Goal: Contribute content: Contribute content

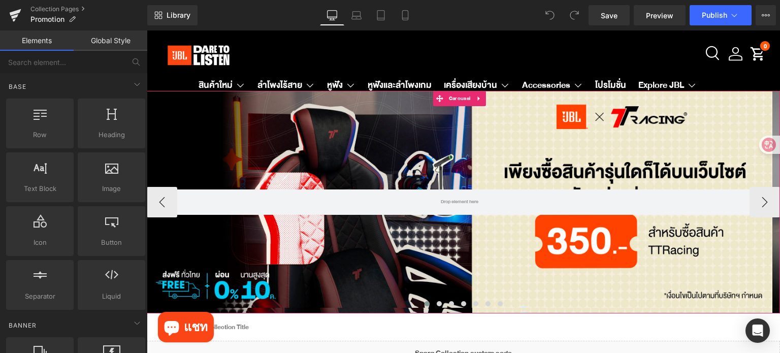
click at [425, 304] on span at bounding box center [427, 303] width 5 height 5
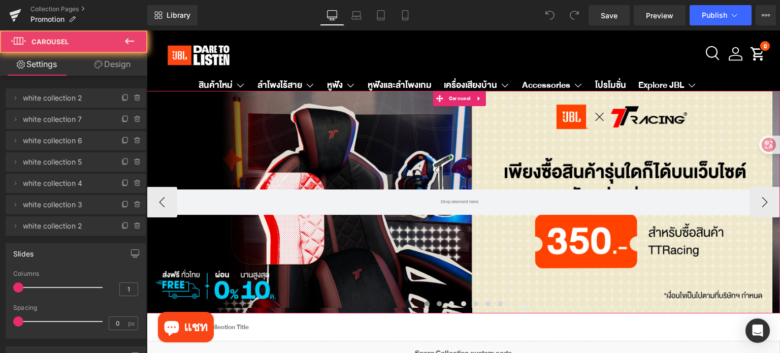
click at [437, 302] on span at bounding box center [439, 303] width 5 height 5
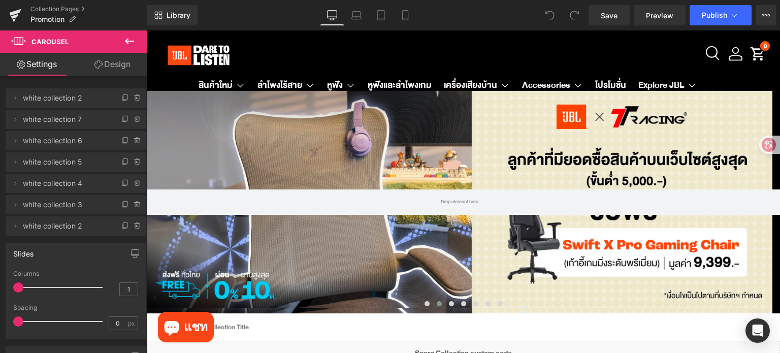
click at [421, 307] on div "Rendering Content" at bounding box center [390, 312] width 62 height 11
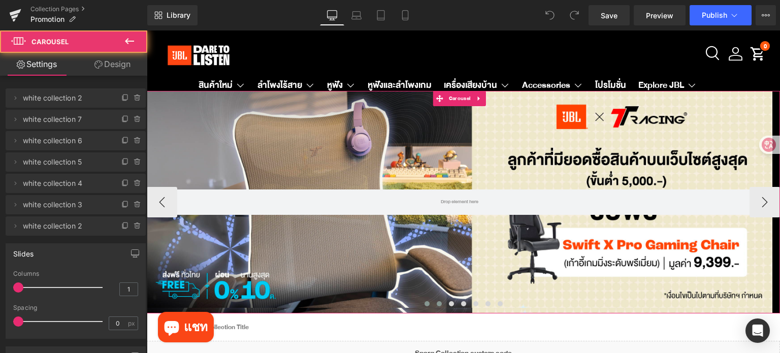
click at [425, 304] on span at bounding box center [427, 303] width 5 height 5
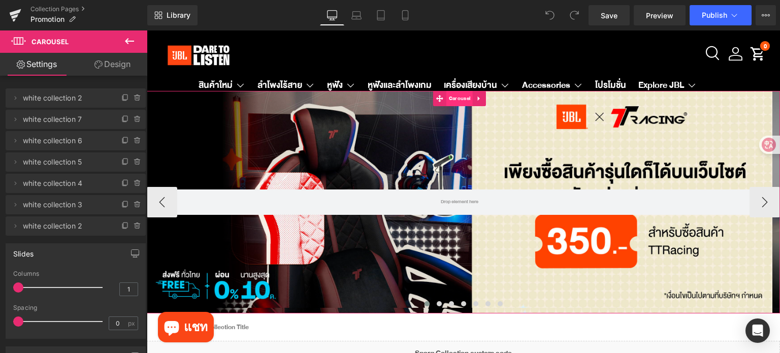
click at [459, 94] on span "Carousel" at bounding box center [460, 98] width 26 height 15
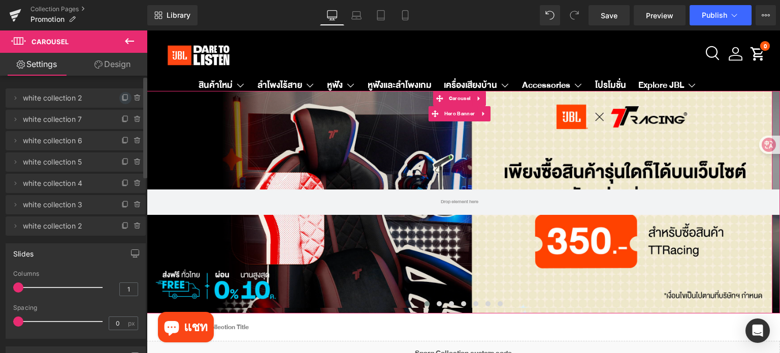
click at [121, 99] on icon at bounding box center [125, 98] width 8 height 8
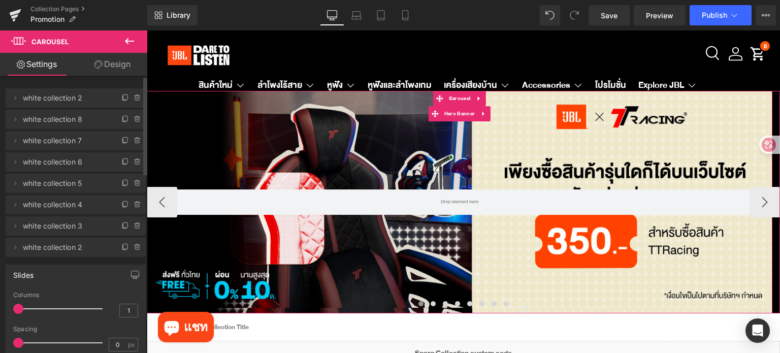
click at [443, 172] on div at bounding box center [460, 202] width 626 height 223
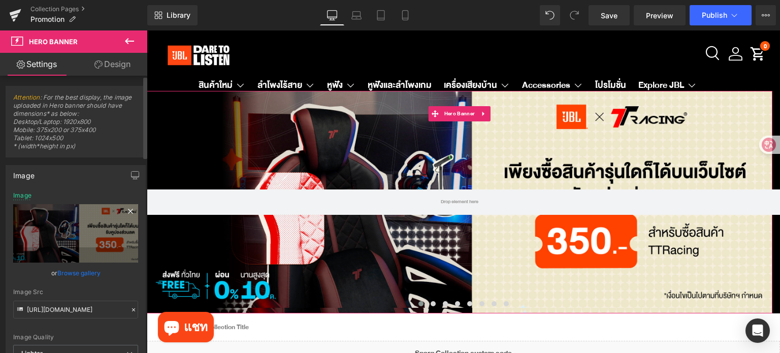
click at [131, 210] on icon at bounding box center [130, 211] width 12 height 12
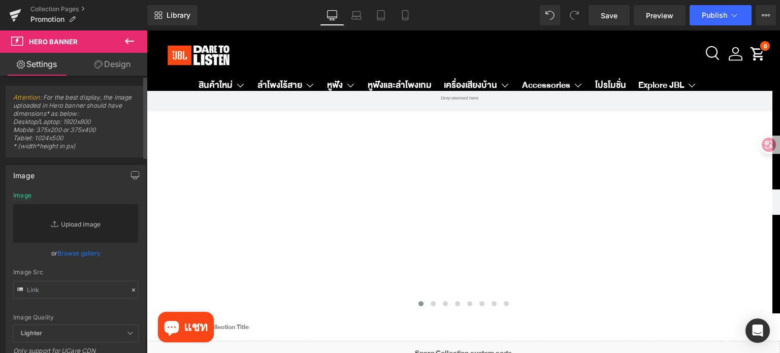
click at [87, 223] on link "Replace Image" at bounding box center [75, 223] width 125 height 39
type input "C:\fakepath\JBL TH_Homepage PC 2800x970 (1).jpg"
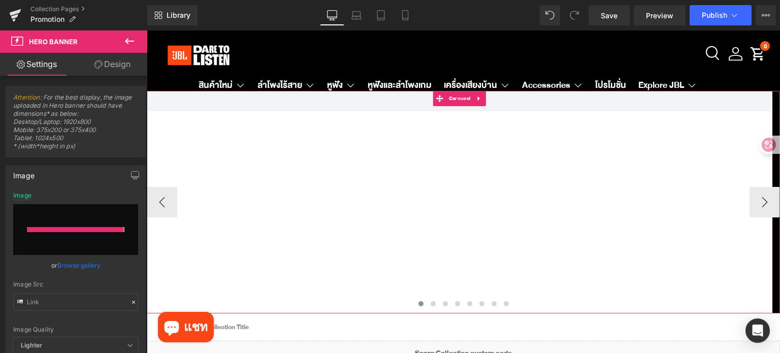
type input "https://ucarecdn.com/8e7adf9c-9ab8-473b-88ec-4d12b203a9a8/-/format/auto/-/previ…"
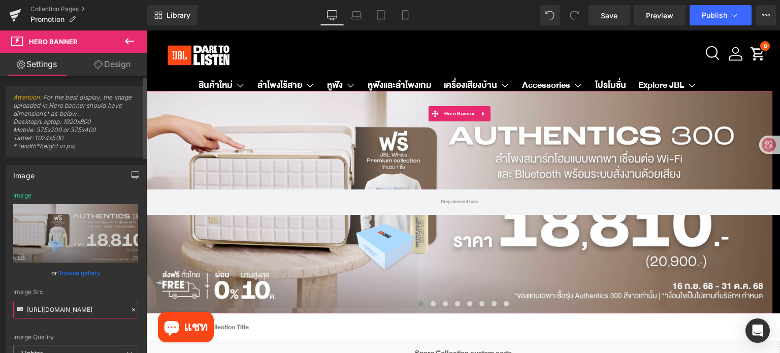
click at [112, 310] on input "https://ucarecdn.com/8e7adf9c-9ab8-473b-88ec-4d12b203a9a8/-/format/auto/-/previ…" at bounding box center [75, 310] width 125 height 18
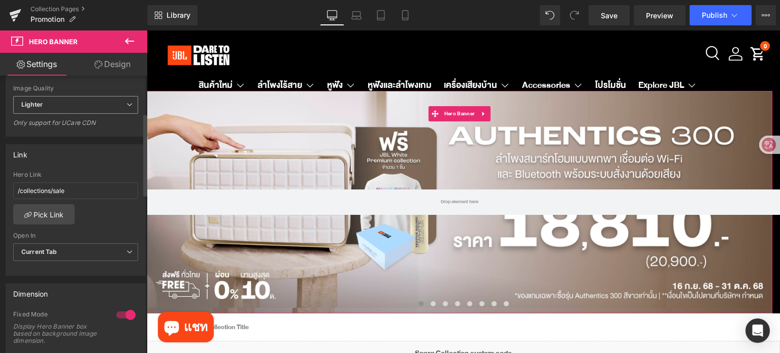
scroll to position [254, 0]
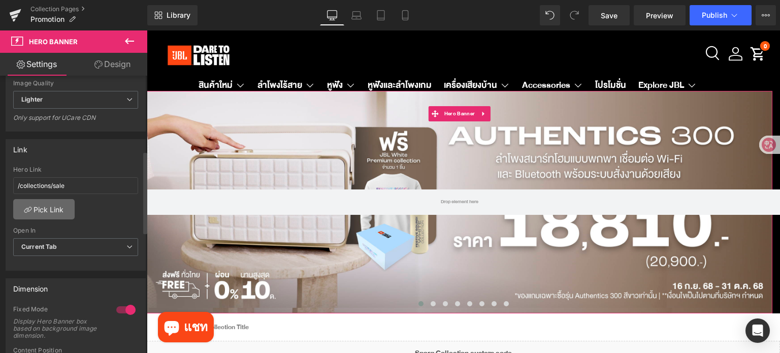
click at [60, 207] on link "Pick Link" at bounding box center [43, 209] width 61 height 20
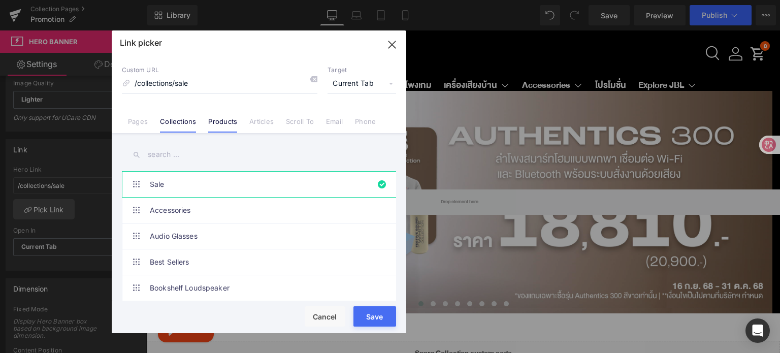
click at [229, 122] on link "Products" at bounding box center [222, 124] width 29 height 15
click at [199, 156] on input "text" at bounding box center [259, 154] width 274 height 23
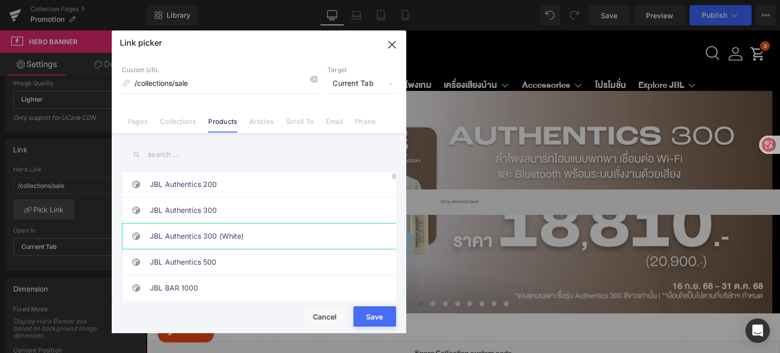
click at [228, 238] on link "JBL Authentics 300 (White)" at bounding box center [262, 236] width 224 height 25
type input "/products/jbl-authentics-300-white"
click at [374, 322] on button "Save" at bounding box center [375, 316] width 43 height 20
type input "/products/jbl-authentics-300-white"
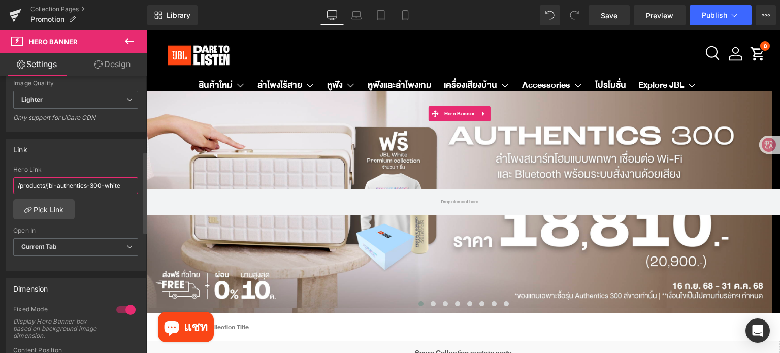
click at [115, 185] on input "/products/jbl-authentics-300-white" at bounding box center [75, 185] width 125 height 17
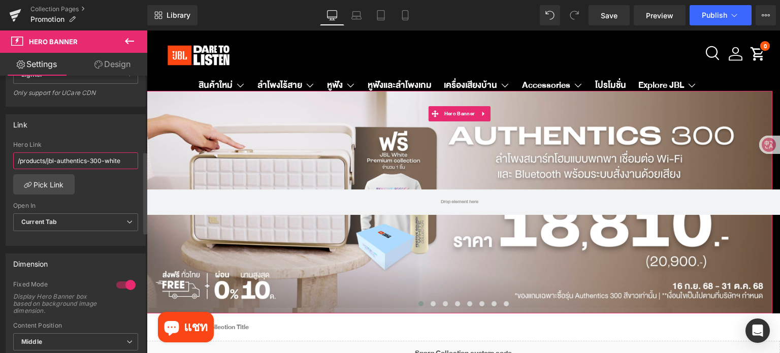
scroll to position [406, 0]
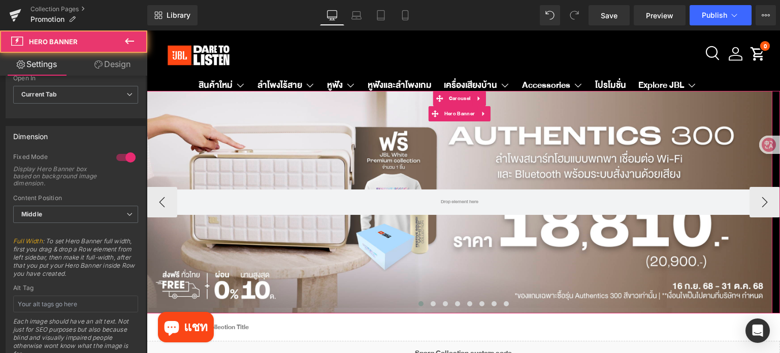
click at [300, 170] on div at bounding box center [460, 202] width 626 height 223
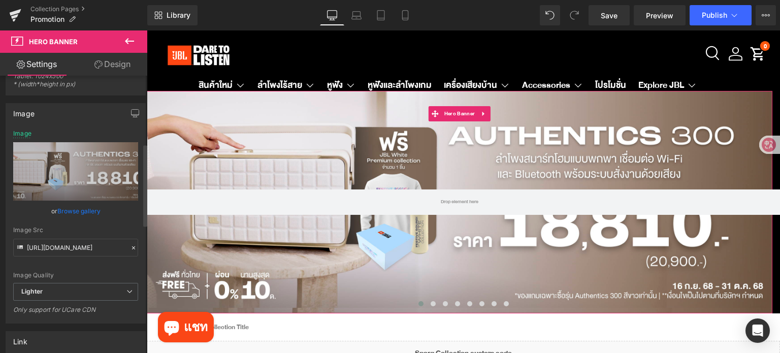
scroll to position [51, 0]
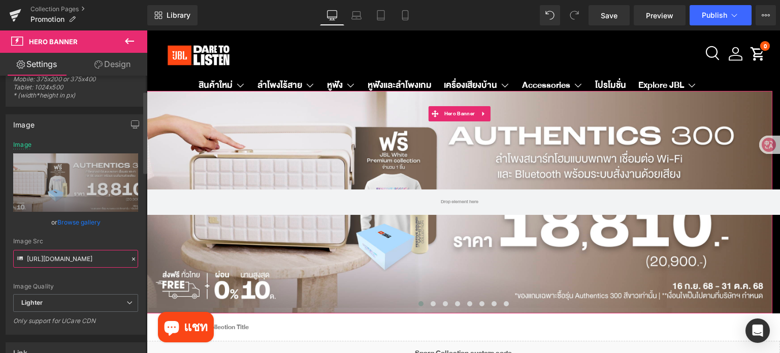
click at [117, 264] on input "https://ucarecdn.com/8e7adf9c-9ab8-473b-88ec-4d12b203a9a8/-/format/auto/-/previ…" at bounding box center [75, 259] width 125 height 18
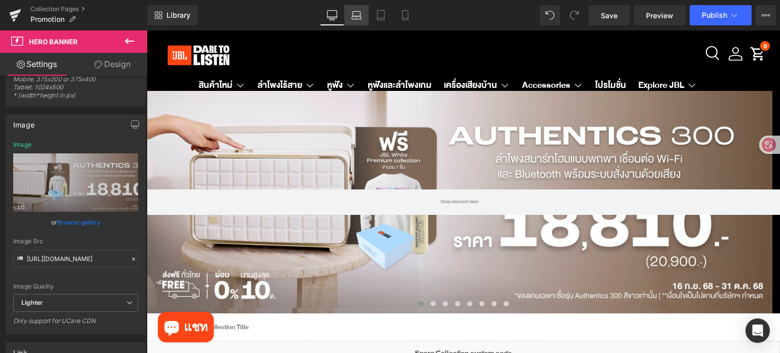
click at [356, 12] on icon at bounding box center [357, 15] width 10 height 10
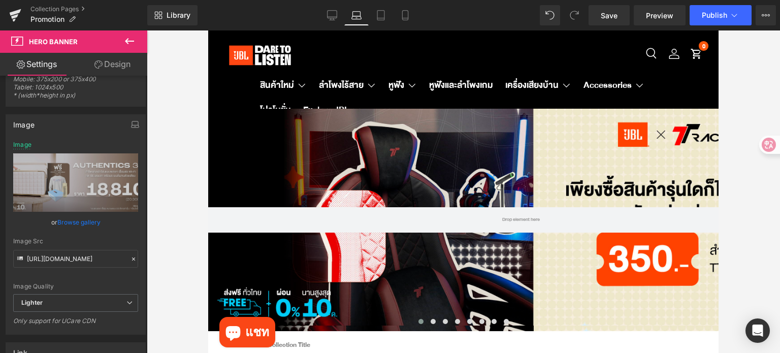
type input "https://ucarecdn.com/7716b5bc-8f1d-4be0-83ab-67795953355e/-/format/auto/-/previ…"
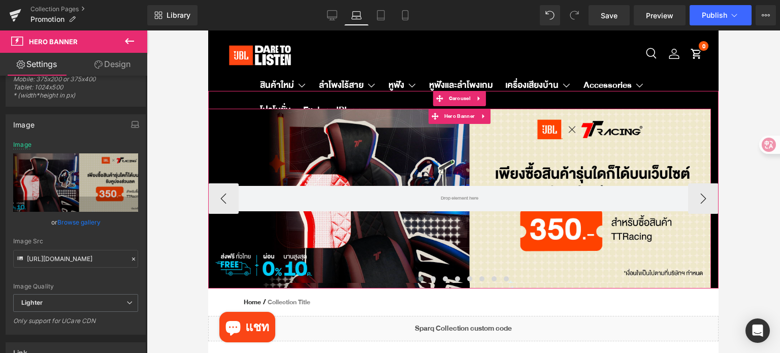
click at [321, 164] on div at bounding box center [459, 199] width 503 height 180
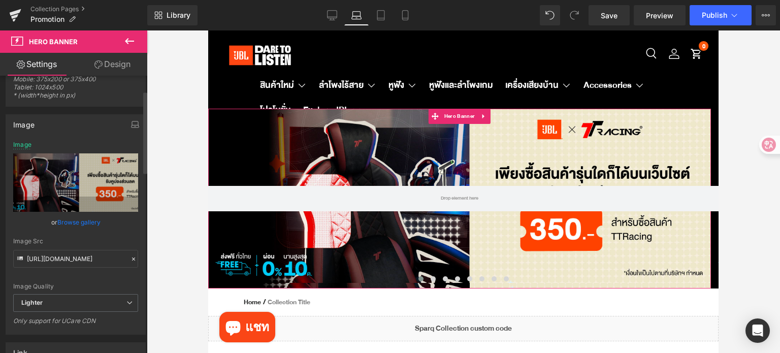
click at [130, 259] on icon at bounding box center [133, 259] width 7 height 7
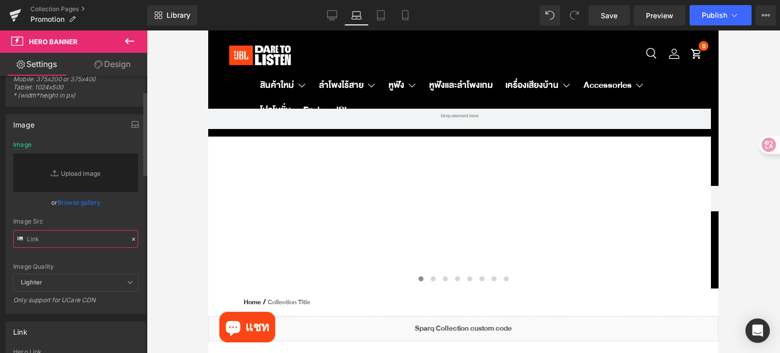
click at [95, 241] on input "text" at bounding box center [75, 239] width 125 height 18
paste input "https://ucarecdn.com/8e7adf9c-9ab8-473b-88ec-4d12b203a9a8/-/format/auto/-/previ…"
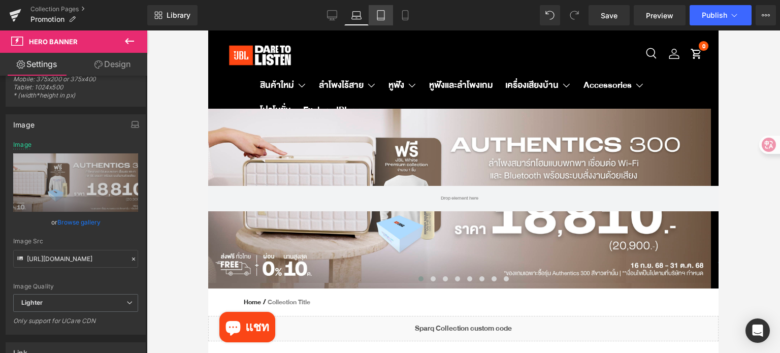
scroll to position [0, 0]
click at [381, 13] on icon at bounding box center [381, 15] width 10 height 10
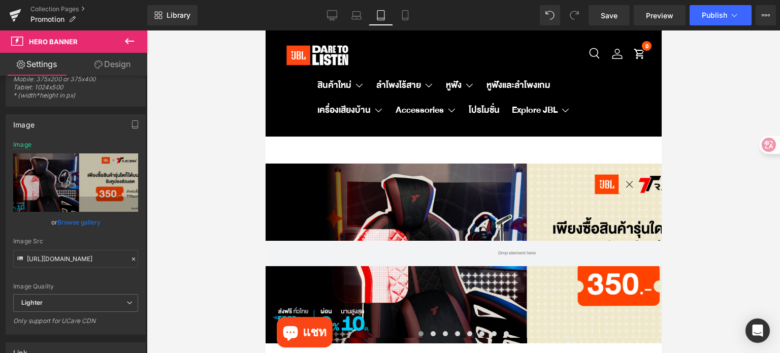
type input "https://ucarecdn.com/8e7adf9c-9ab8-473b-88ec-4d12b203a9a8/-/format/auto/-/previ…"
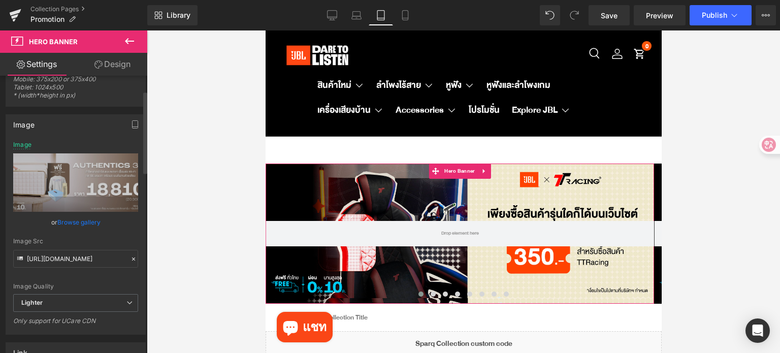
click at [130, 258] on icon at bounding box center [133, 259] width 7 height 7
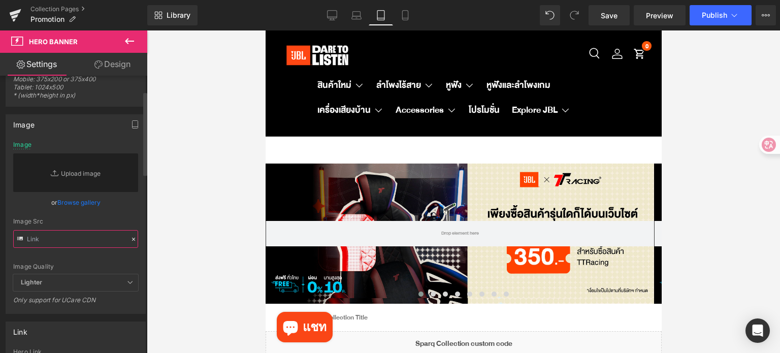
click at [87, 240] on input "text" at bounding box center [75, 239] width 125 height 18
paste input "https://ucarecdn.com/8e7adf9c-9ab8-473b-88ec-4d12b203a9a8/-/format/auto/-/previ…"
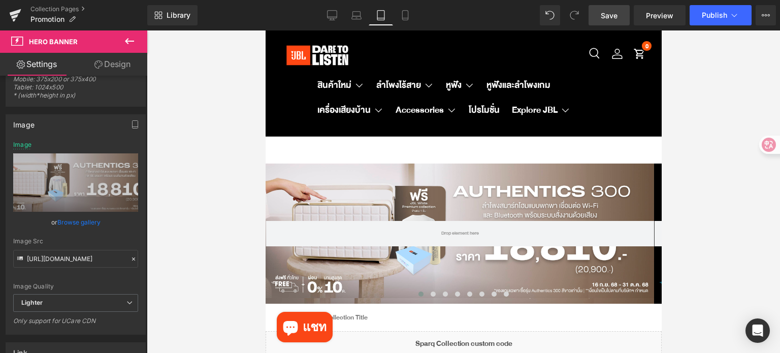
click at [602, 19] on span "Save" at bounding box center [609, 15] width 17 height 11
click at [403, 18] on icon at bounding box center [405, 18] width 6 height 0
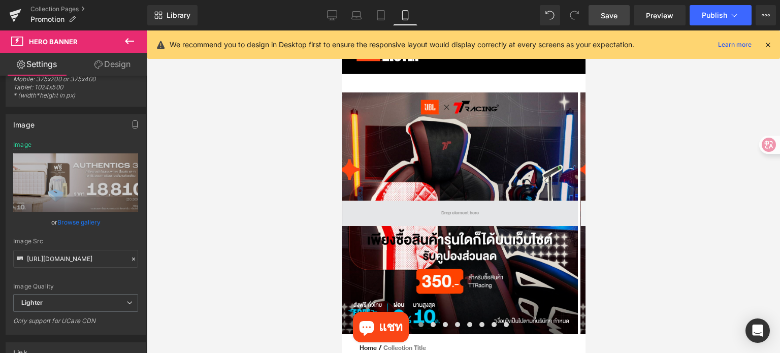
type input "https://ucarecdn.com/2cc19f53-e4be-4ae8-95d2-ec919fa2d12c/-/format/auto/-/previ…"
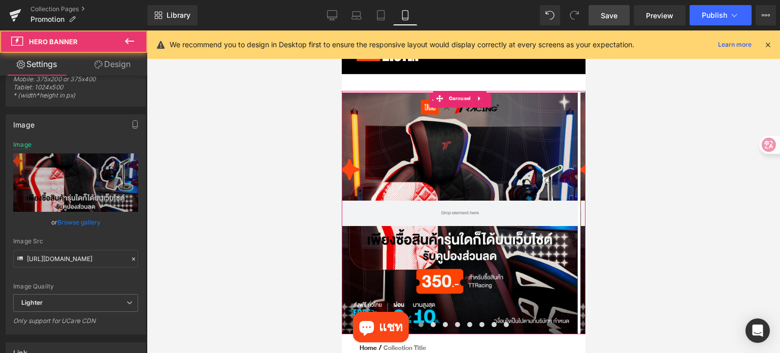
click at [416, 255] on div at bounding box center [459, 213] width 236 height 242
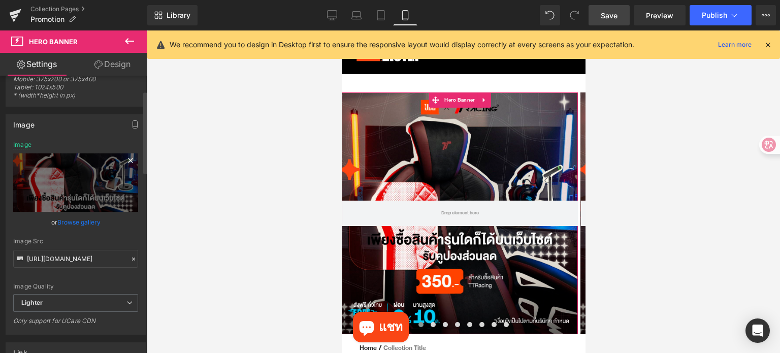
click at [128, 160] on icon at bounding box center [130, 160] width 5 height 5
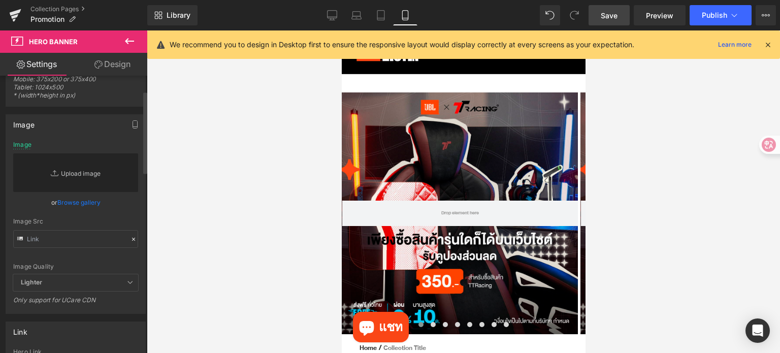
click at [94, 176] on link "Replace Image" at bounding box center [75, 172] width 125 height 39
type input "C:\fakepath\JBL TH_Mobile 1398X1398 (1).jpg"
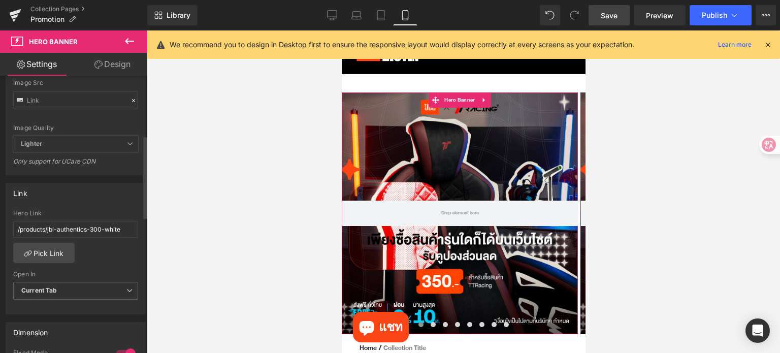
scroll to position [203, 0]
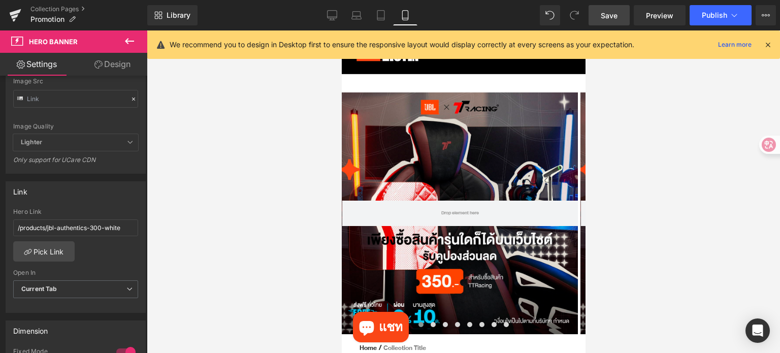
type input "https://ucarecdn.com/7202f7da-f83a-4401-8709-ef2575fb8a89/-/format/auto/-/previ…"
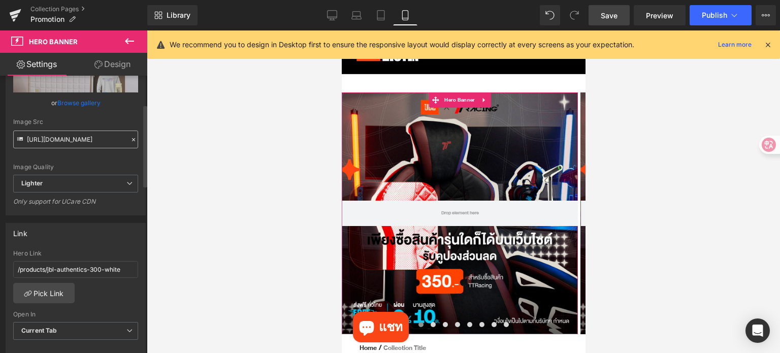
scroll to position [0, 0]
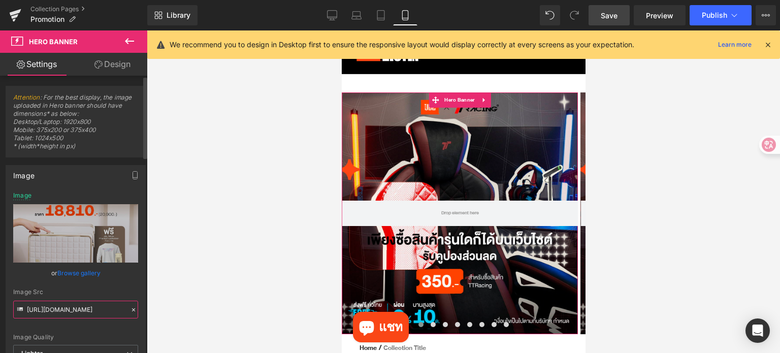
click at [117, 308] on input "https://ucarecdn.com/7202f7da-f83a-4401-8709-ef2575fb8a89/-/format/auto/-/previ…" at bounding box center [75, 310] width 125 height 18
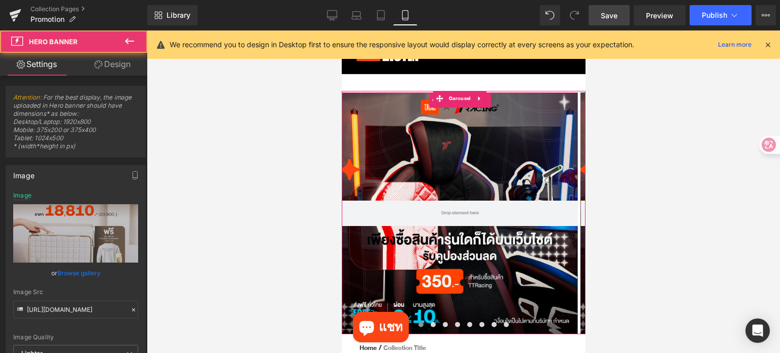
click at [504, 154] on div at bounding box center [459, 213] width 236 height 242
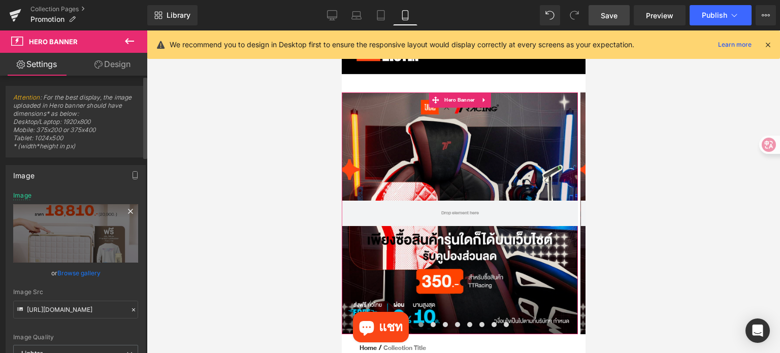
click at [124, 211] on icon at bounding box center [130, 211] width 12 height 12
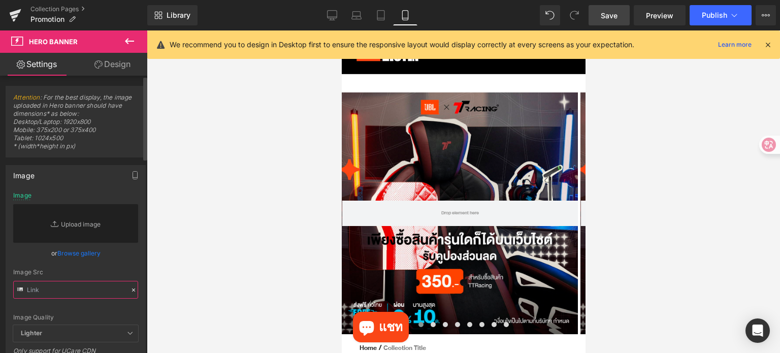
click at [85, 286] on input "text" at bounding box center [75, 290] width 125 height 18
paste input "https://ucarecdn.com/7202f7da-f83a-4401-8709-ef2575fb8a89/-/format/auto/-/previ…"
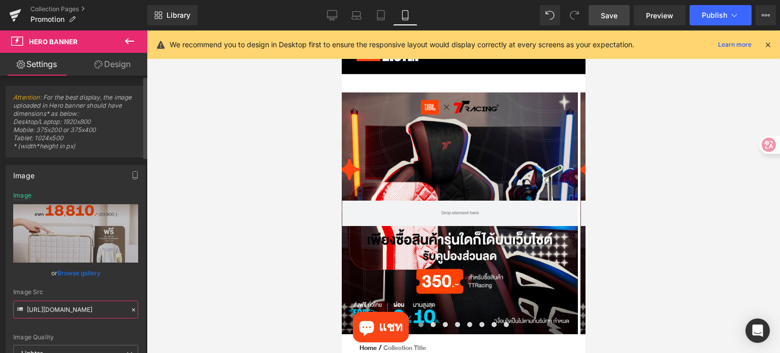
type input "https://ucarecdn.com/7202f7da-f83a-4401-8709-ef2575fb8a89/-/format/auto/-/previ…"
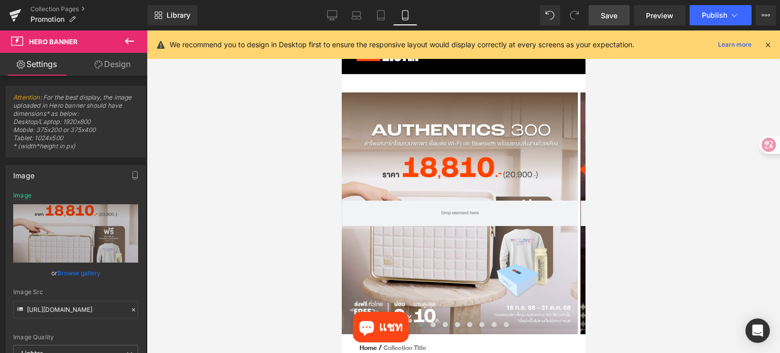
scroll to position [0, 0]
click at [598, 10] on link "Save" at bounding box center [609, 15] width 41 height 20
click at [712, 18] on span "Publish" at bounding box center [714, 15] width 25 height 8
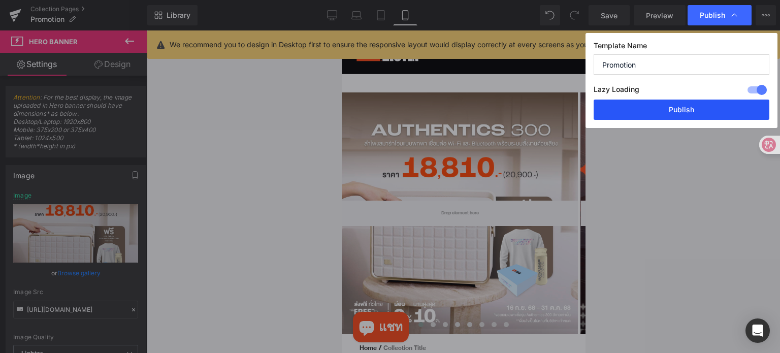
click at [681, 111] on button "Publish" at bounding box center [682, 110] width 176 height 20
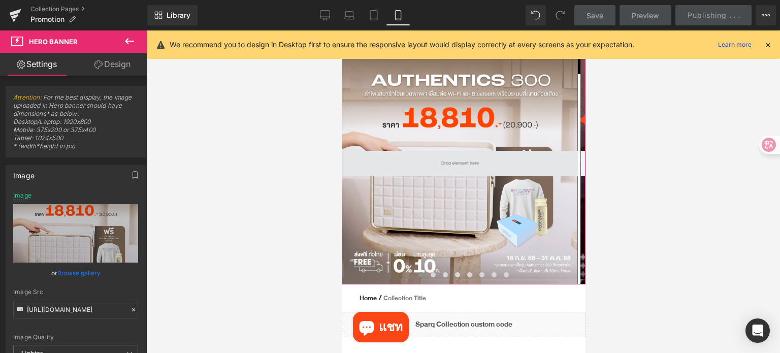
scroll to position [51, 0]
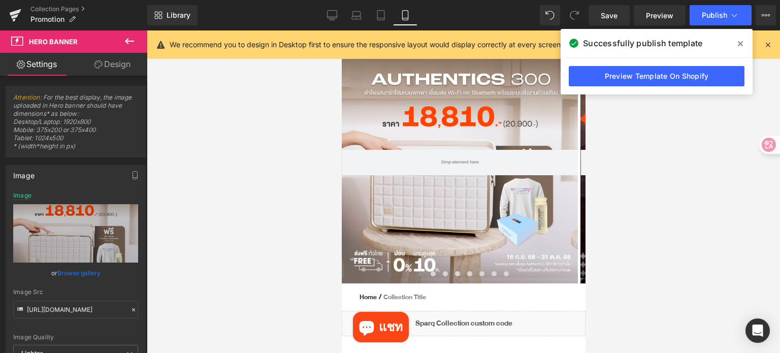
click at [690, 197] on div at bounding box center [464, 191] width 634 height 323
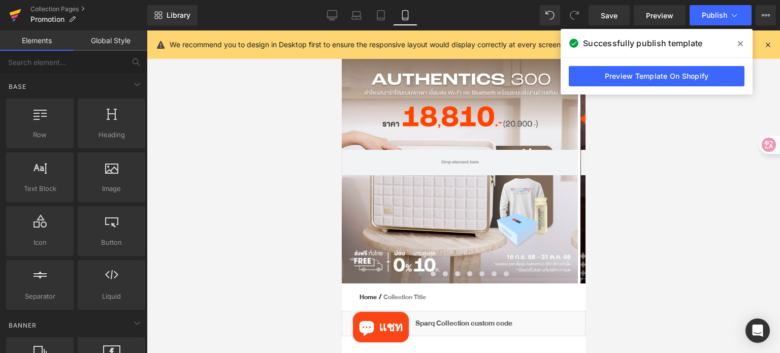
click at [12, 15] on icon at bounding box center [16, 12] width 12 height 7
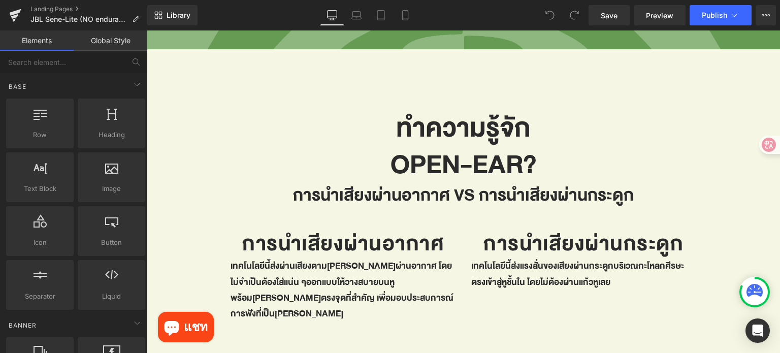
scroll to position [965, 0]
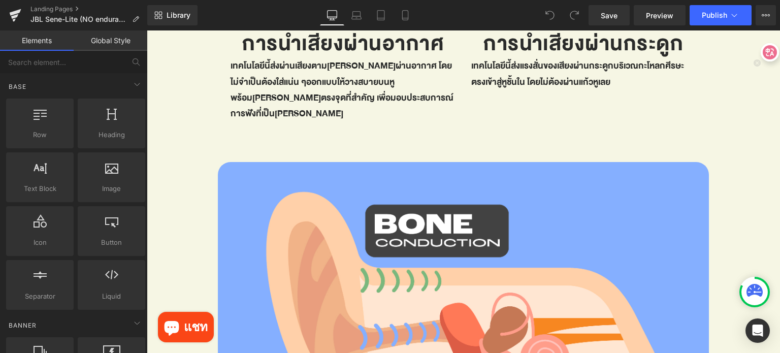
drag, startPoint x: 760, startPoint y: 145, endPoint x: 770, endPoint y: 52, distance: 93.5
click at [770, 52] on icon at bounding box center [770, 52] width 14 height 14
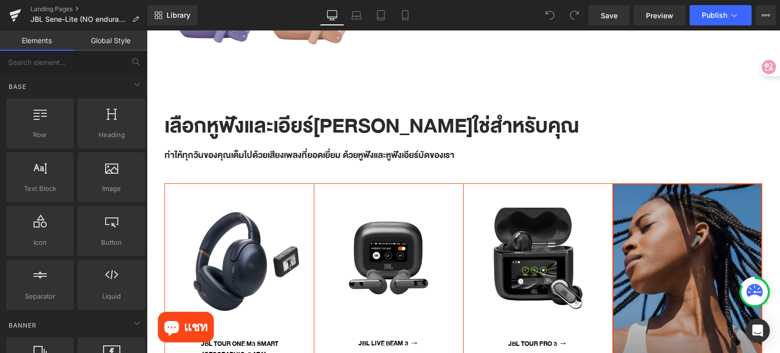
scroll to position [3367, 0]
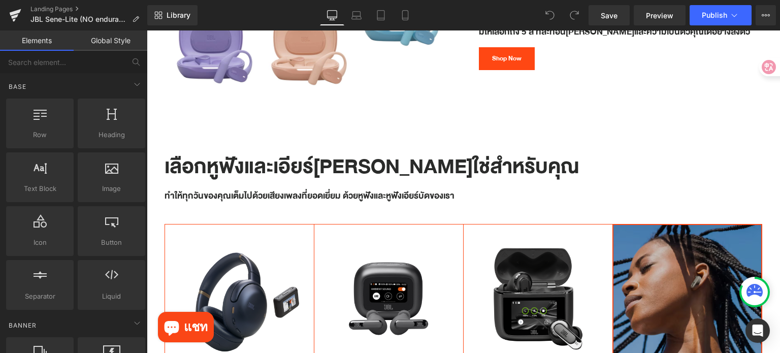
drag, startPoint x: 776, startPoint y: 115, endPoint x: 895, endPoint y: 314, distance: 230.8
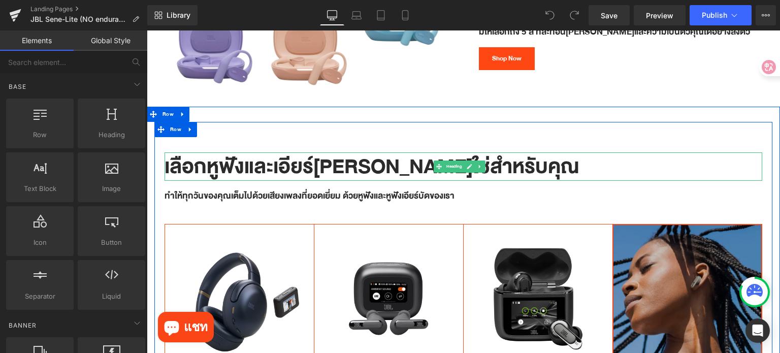
click at [213, 152] on h1 "เลือกหูฟังและเอียร์[PERSON_NAME]ใช่สำหรับคุณ" at bounding box center [464, 166] width 598 height 28
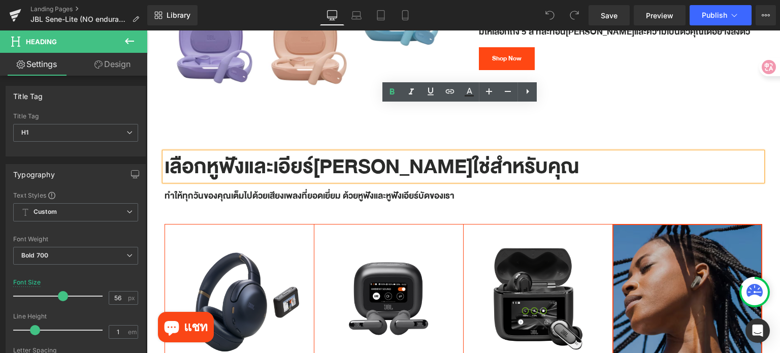
click at [243, 152] on h1 "เลือกหูฟังและเอียร์[PERSON_NAME]ใช่สำหรับคุณ" at bounding box center [464, 166] width 598 height 28
click at [361, 189] on div "ทำให้ทุกวันของคุณเต็มไปด้วยเสียงเพลงที่ยอดเยี่ยม ด้วยหูฟังและหูฟังเอียร์บัดของเ…" at bounding box center [464, 196] width 598 height 15
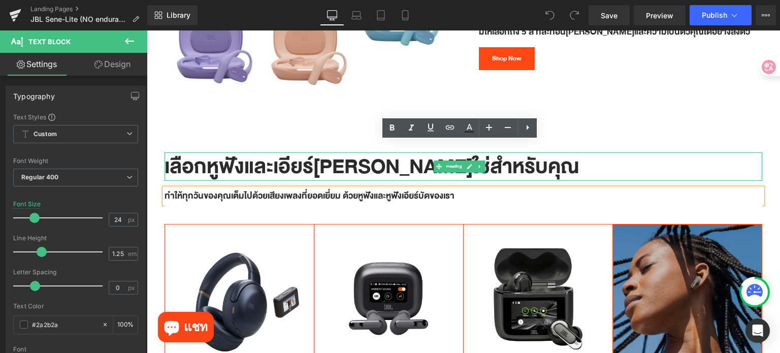
click at [243, 152] on h1 "เลือกหูฟังและเอียร์[PERSON_NAME]ใช่สำหรับคุณ" at bounding box center [464, 166] width 598 height 28
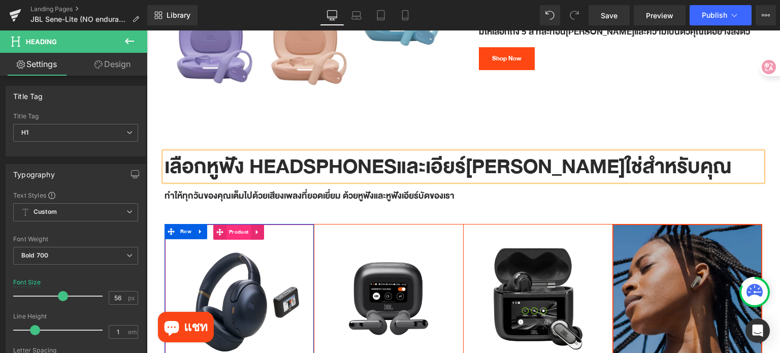
click at [235, 225] on span "Product" at bounding box center [239, 232] width 24 height 15
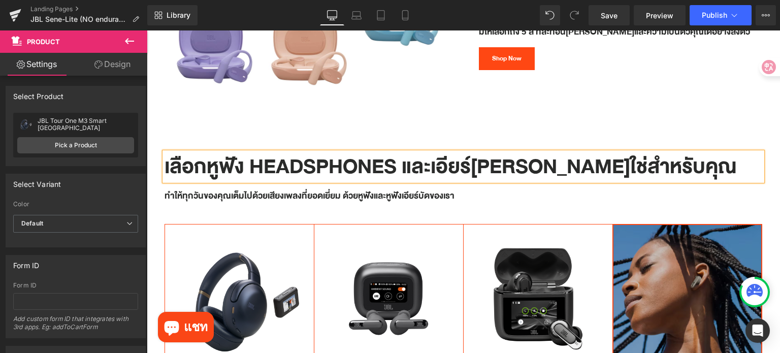
click at [493, 152] on h1 "เลือกหูฟัง Headsphones และเอียร์[PERSON_NAME]ใช่สำหรับคุณ" at bounding box center [464, 166] width 598 height 28
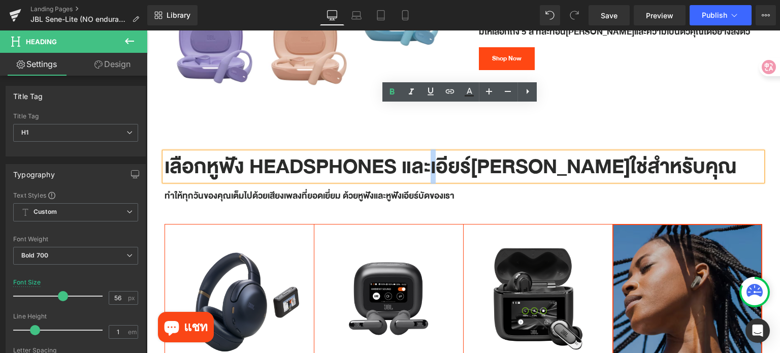
drag, startPoint x: 441, startPoint y: 122, endPoint x: 432, endPoint y: 130, distance: 11.5
click at [432, 152] on h1 "เลือกหูฟัง Headsphones และเอียร์[PERSON_NAME]ใช่สำหรับคุณ" at bounding box center [464, 166] width 598 height 28
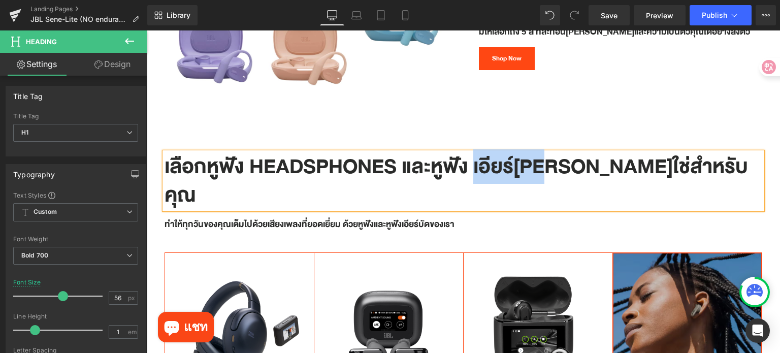
drag, startPoint x: 537, startPoint y: 122, endPoint x: 472, endPoint y: 122, distance: 65.0
click at [472, 152] on h1 "เลือกหูฟัง Headsphones และหูฟัง เอียร์[PERSON_NAME]ใช่สำหรับคุณ" at bounding box center [464, 180] width 598 height 57
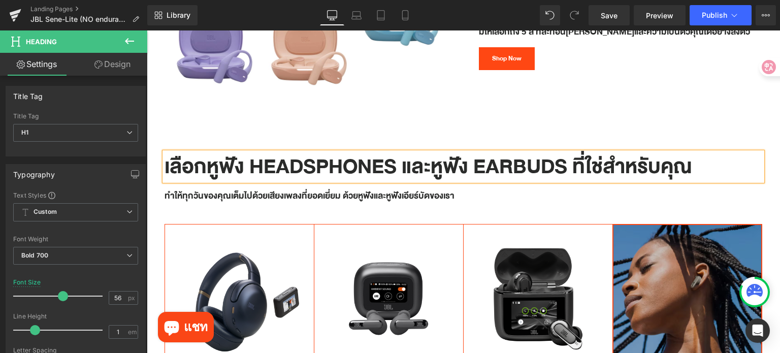
click at [708, 122] on div "เลือกหูฟัง Headsphones และหูฟัง Earbuds ที่ใช่สำหรับคุณ Heading ทำให้ทุกวันของค…" at bounding box center [463, 275] width 618 height 306
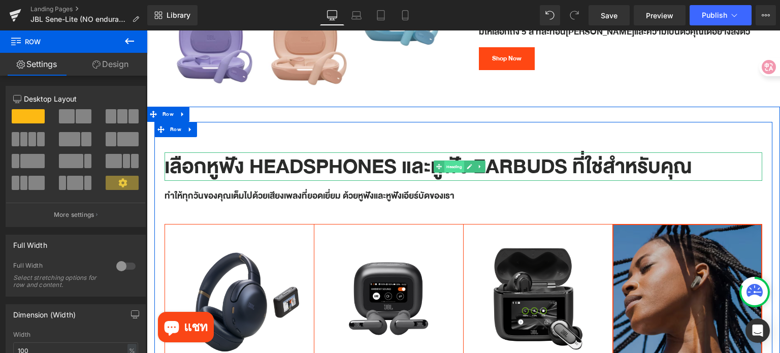
click at [456, 161] on span "Heading" at bounding box center [455, 167] width 20 height 12
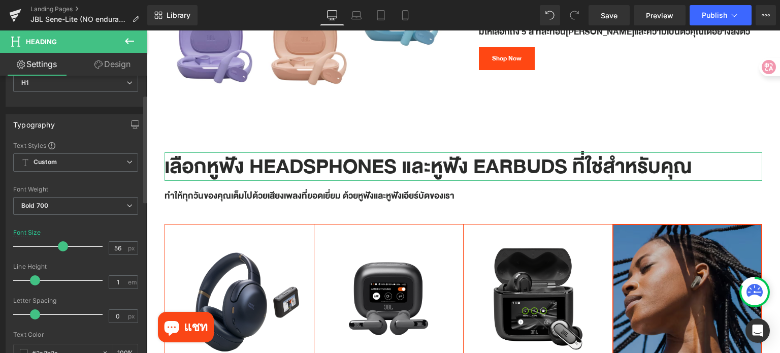
scroll to position [51, 0]
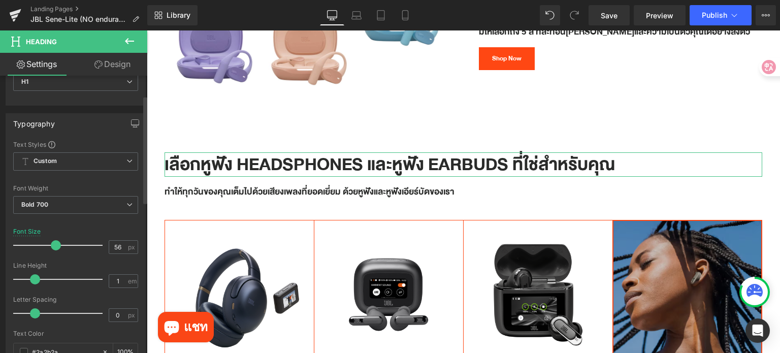
drag, startPoint x: 57, startPoint y: 246, endPoint x: 51, endPoint y: 246, distance: 6.6
click at [51, 246] on span at bounding box center [56, 245] width 10 height 10
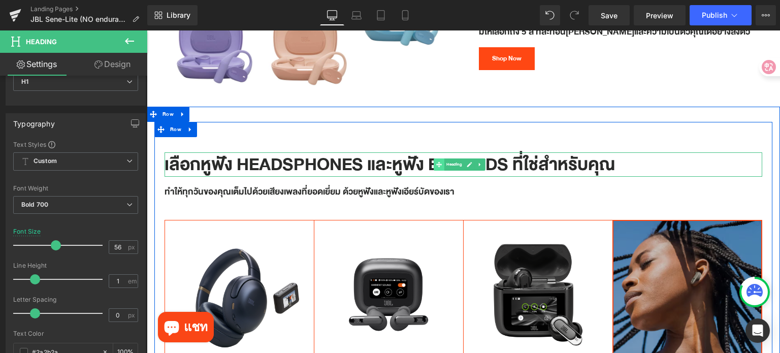
click at [441, 162] on icon at bounding box center [439, 165] width 6 height 6
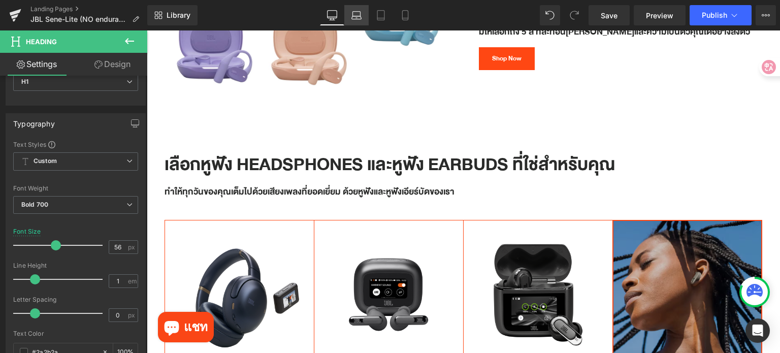
click at [356, 14] on icon at bounding box center [357, 15] width 10 height 10
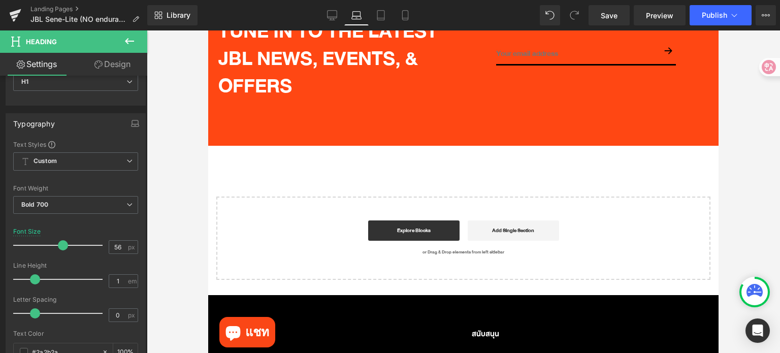
scroll to position [2875, 0]
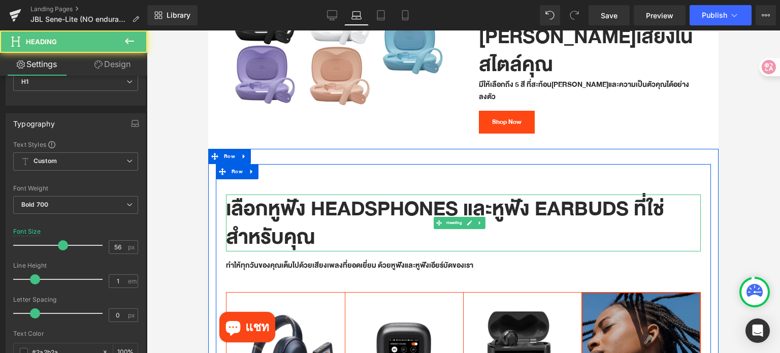
click at [336, 195] on h1 "เลือกหูฟัง Headsphones และหูฟัง Earbuds ที่ใช่สำหรับคุณ" at bounding box center [463, 223] width 475 height 57
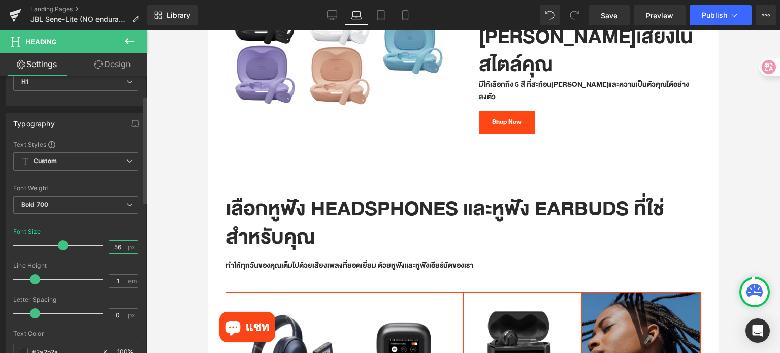
drag, startPoint x: 120, startPoint y: 247, endPoint x: 108, endPoint y: 247, distance: 12.2
click at [109, 247] on input "56" at bounding box center [118, 247] width 18 height 13
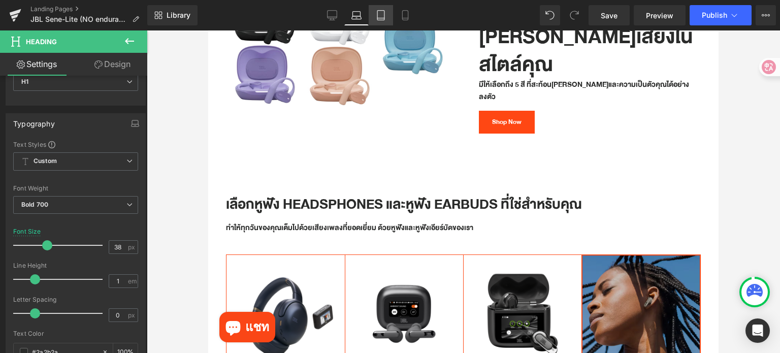
click at [382, 12] on icon at bounding box center [381, 15] width 10 height 10
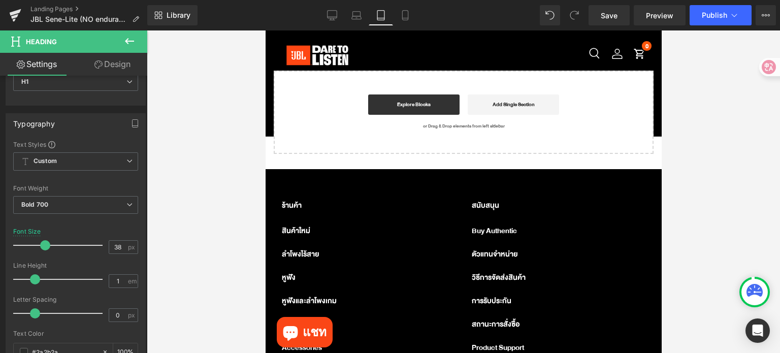
scroll to position [2366, 0]
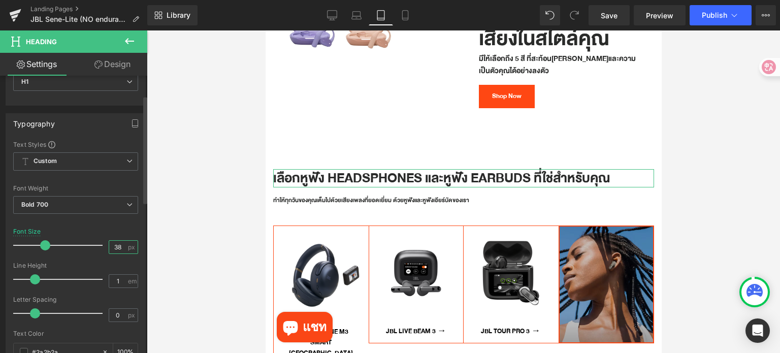
drag, startPoint x: 119, startPoint y: 245, endPoint x: 112, endPoint y: 245, distance: 7.6
click at [112, 245] on input "38" at bounding box center [118, 247] width 18 height 13
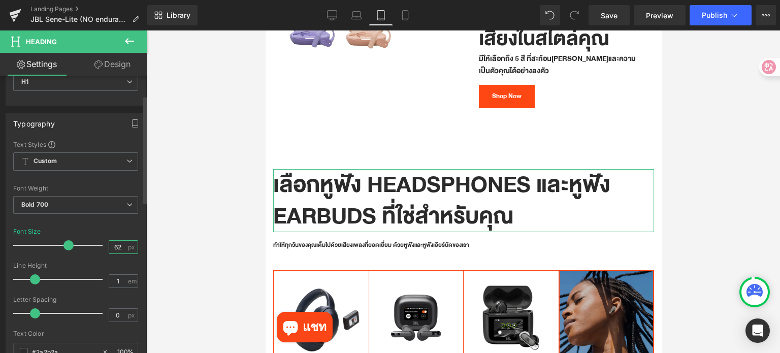
drag, startPoint x: 116, startPoint y: 247, endPoint x: 105, endPoint y: 247, distance: 10.7
click at [109, 247] on input "62" at bounding box center [118, 247] width 18 height 13
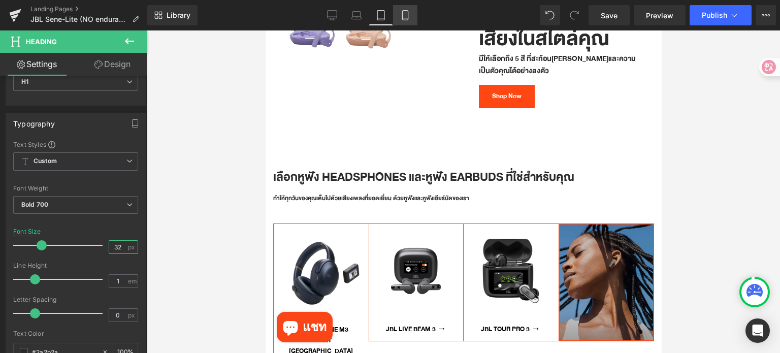
type input "32"
click at [400, 17] on icon at bounding box center [405, 15] width 10 height 10
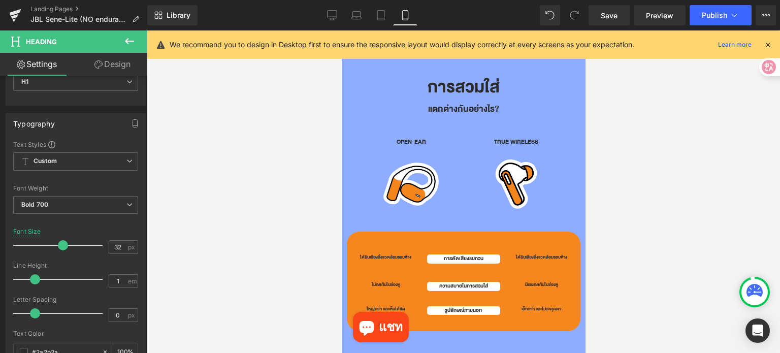
scroll to position [1626, 0]
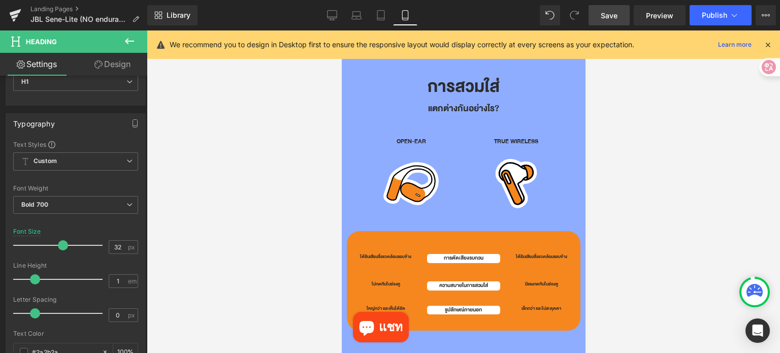
click at [608, 17] on span "Save" at bounding box center [609, 15] width 17 height 11
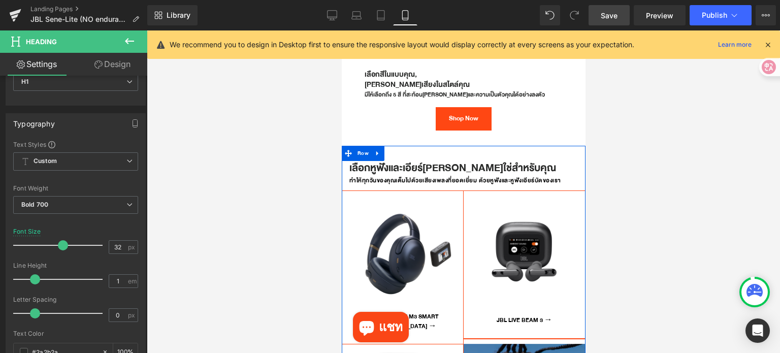
scroll to position [2083, 0]
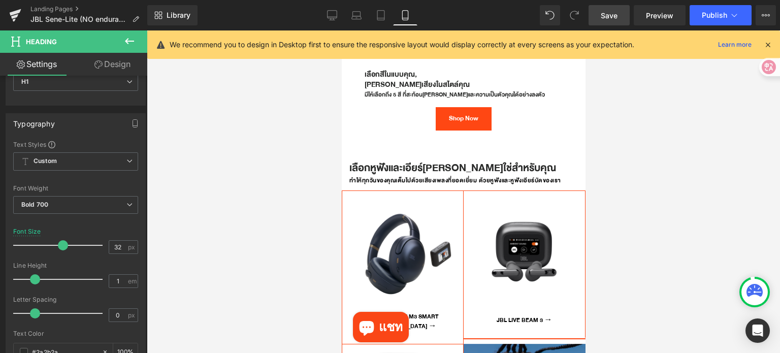
click at [636, 261] on div at bounding box center [464, 191] width 634 height 323
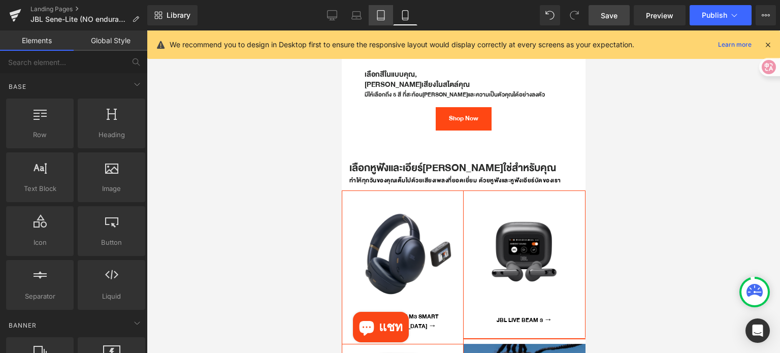
click at [384, 11] on icon at bounding box center [381, 16] width 7 height 10
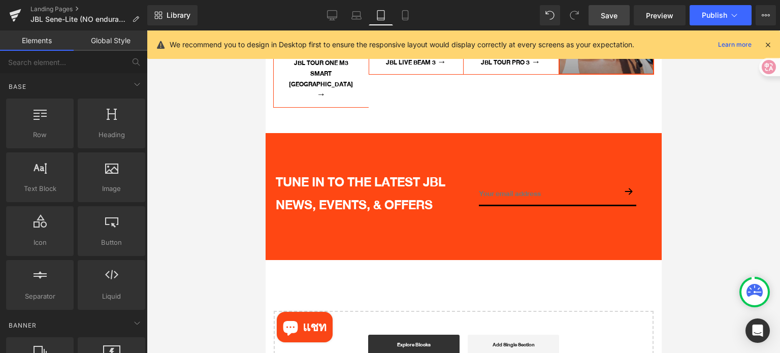
scroll to position [2430, 0]
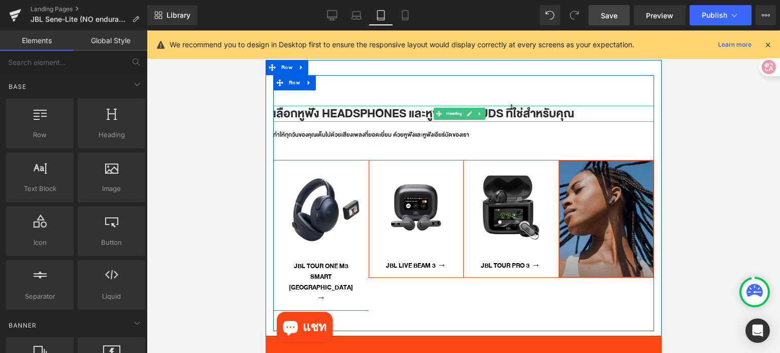
click at [389, 106] on h1 "เลือกหูฟัง Headsphones และหูฟัง Earbuds ที่ใช่สำหรับคุณ" at bounding box center [463, 114] width 381 height 16
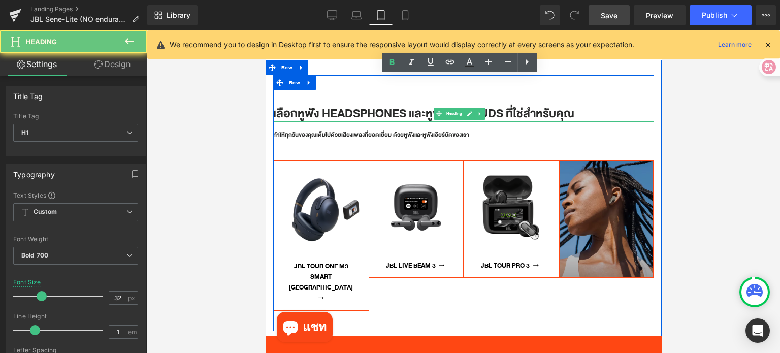
click at [389, 106] on h1 "เลือกหูฟัง Headsphones และหูฟัง Earbuds ที่ใช่สำหรับคุณ" at bounding box center [463, 114] width 381 height 16
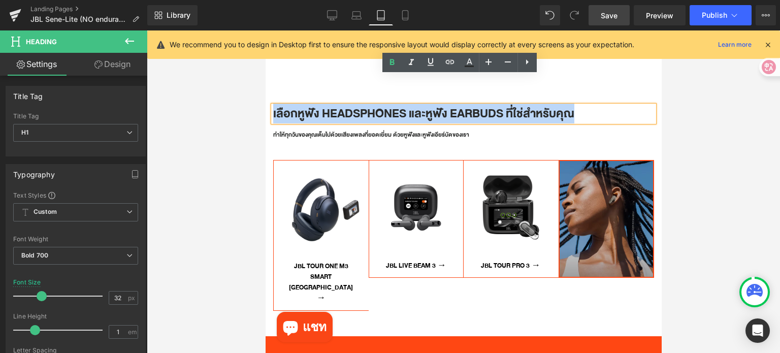
copy h1 "เลือกหูฟัง Headsphones และหูฟัง Earbuds ที่ใช่สำหรับคุณ"
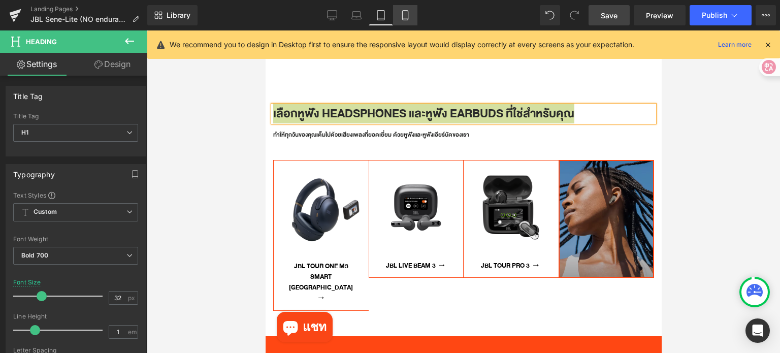
click at [404, 18] on icon at bounding box center [405, 18] width 6 height 0
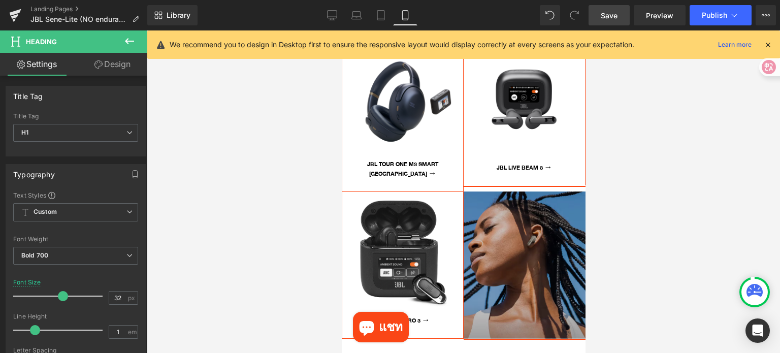
scroll to position [1982, 0]
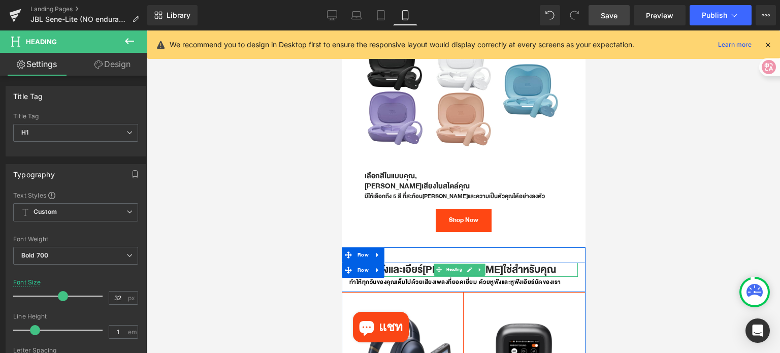
click at [405, 263] on h1 "เลือกหูฟังและเอียร์[PERSON_NAME]ใช่สำหรับคุณ" at bounding box center [463, 270] width 229 height 14
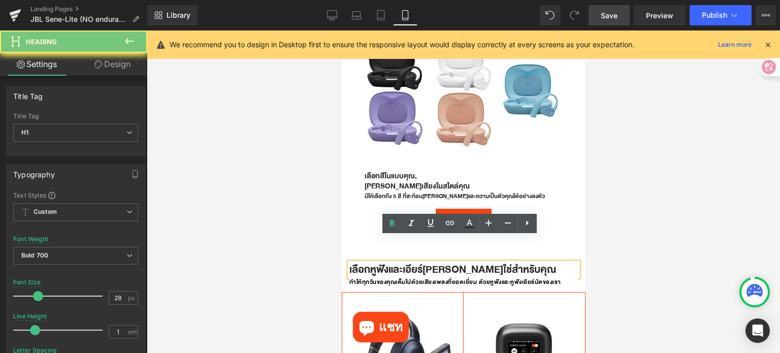
click at [405, 263] on h1 "เลือกหูฟังและเอียร์[PERSON_NAME]ใช่สำหรับคุณ" at bounding box center [463, 270] width 229 height 14
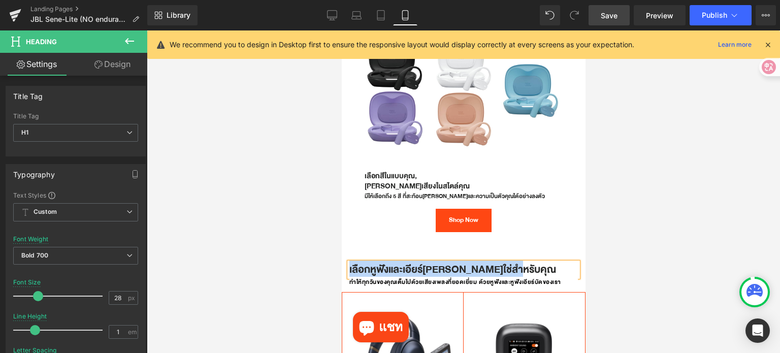
paste div
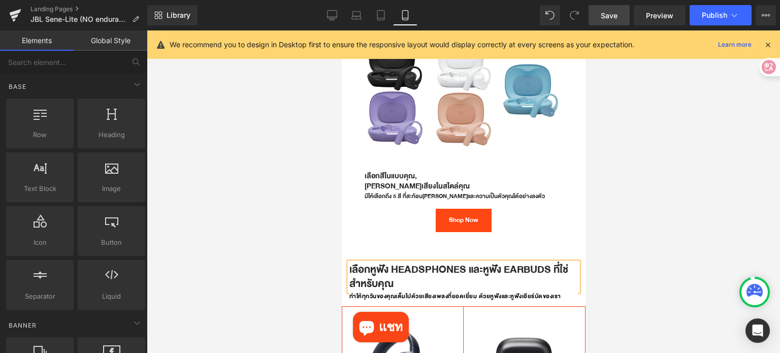
click at [269, 159] on div at bounding box center [464, 191] width 634 height 323
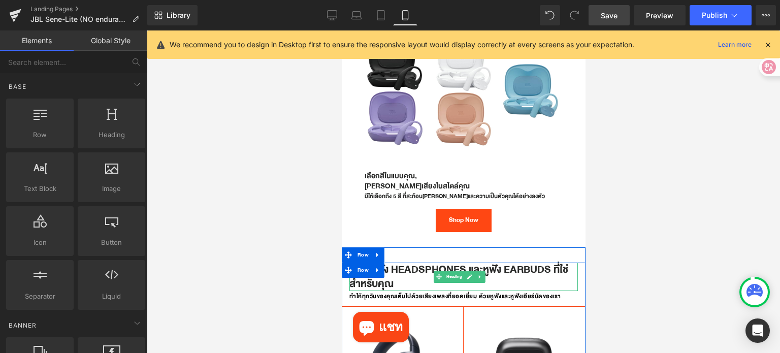
click at [400, 263] on h1 "เลือกหูฟัง Headsphones และหูฟัง Earbuds ที่ใช่สำหรับคุณ" at bounding box center [463, 277] width 229 height 28
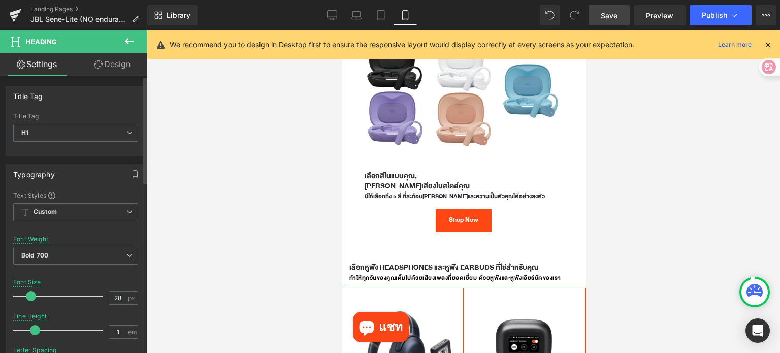
drag, startPoint x: 37, startPoint y: 297, endPoint x: 30, endPoint y: 297, distance: 6.6
click at [30, 297] on span at bounding box center [31, 296] width 10 height 10
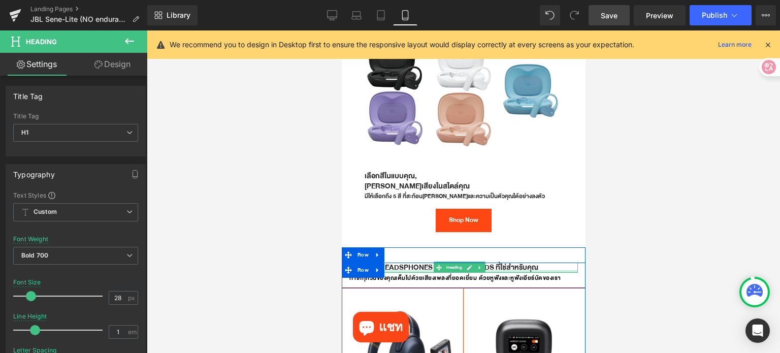
click at [417, 270] on div at bounding box center [463, 271] width 229 height 3
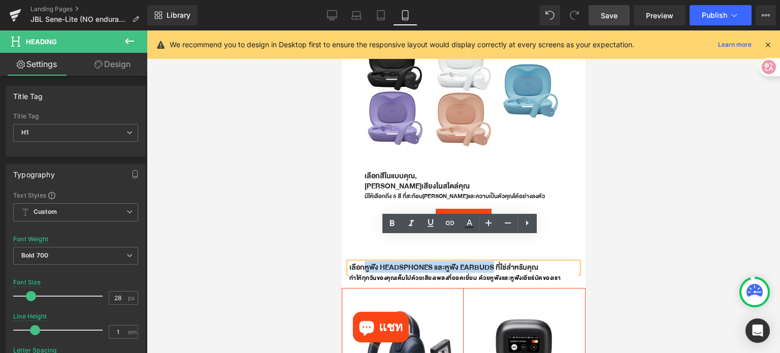
drag, startPoint x: 365, startPoint y: 241, endPoint x: 491, endPoint y: 239, distance: 126.5
click at [491, 263] on h1 "เลือกหูฟัง Headsphones และหูฟัง Earbuds ที่ใช่สำหรับคุณ" at bounding box center [463, 268] width 229 height 10
copy h1 "หูฟัง Headsphones และหูฟัง Earbuds"
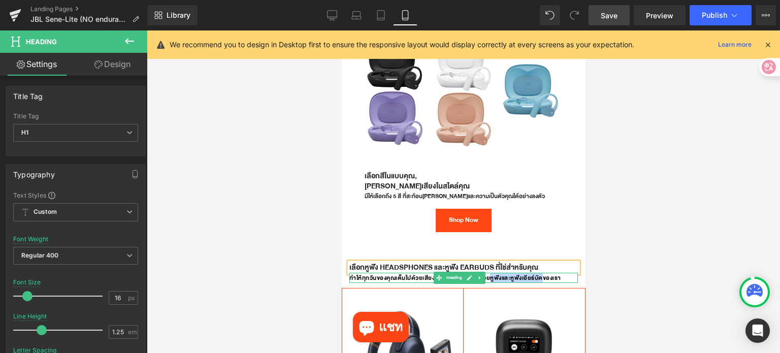
drag, startPoint x: 543, startPoint y: 254, endPoint x: 491, endPoint y: 253, distance: 51.8
click at [491, 273] on h1 "ทำให้ทุกวันของคุณเต็มไปด้วยเสียงเพลงที่ยอดเยี่ยม ด้วยหูฟังและหูฟังเอียร์บัดของเ…" at bounding box center [463, 278] width 229 height 10
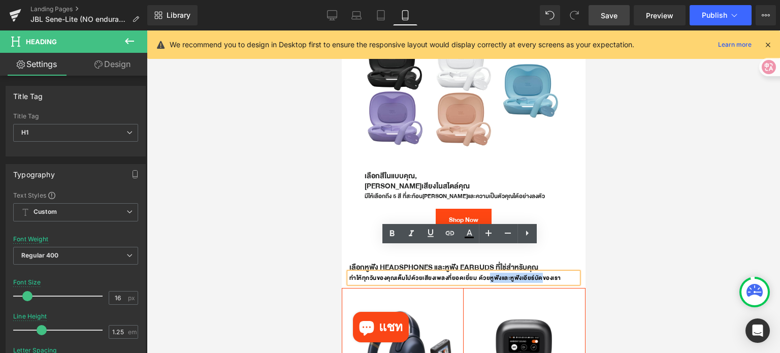
paste div
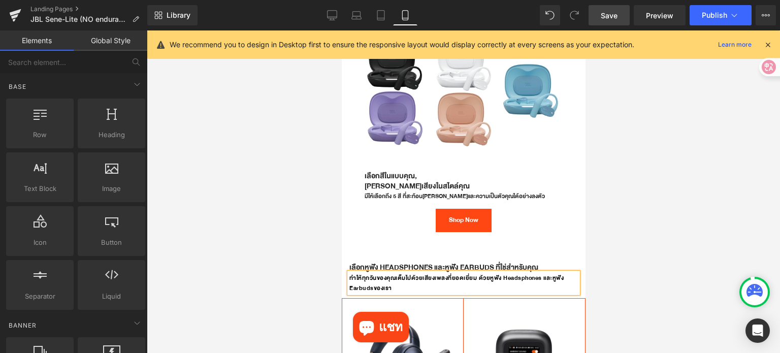
click at [666, 275] on div at bounding box center [464, 191] width 634 height 323
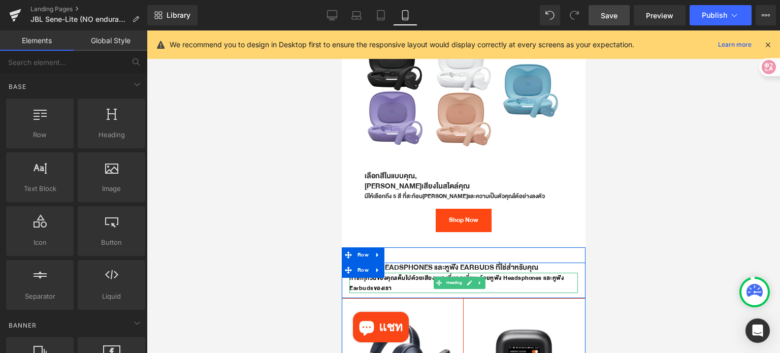
click at [521, 273] on h1 "ทำให้ทุกวันของคุณเต็มไปด้วยเสียงเพลงที่ยอดเยี่ยม ด้วยหูฟัง Headsphones และหูฟัง…" at bounding box center [463, 283] width 229 height 20
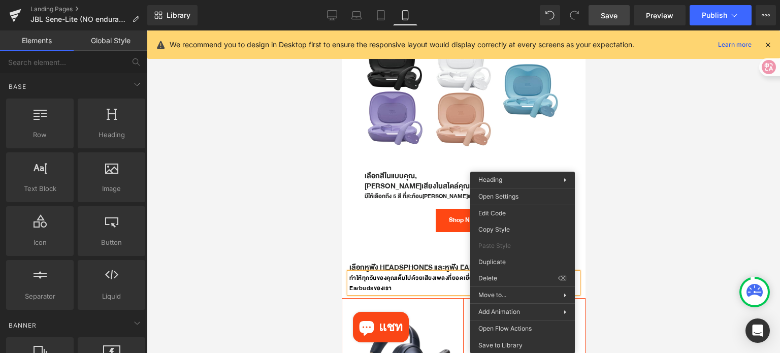
click at [604, 261] on div at bounding box center [464, 191] width 634 height 323
drag, startPoint x: 607, startPoint y: 254, endPoint x: 599, endPoint y: 256, distance: 7.9
click at [607, 254] on div at bounding box center [464, 191] width 634 height 323
click at [314, 204] on div at bounding box center [464, 191] width 634 height 323
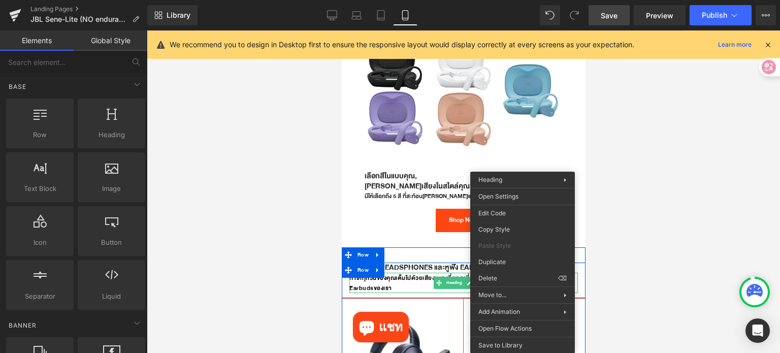
click at [417, 273] on h1 "ทำให้ทุกวันของคุณเต็มไปด้วยเสียงเพลงที่ยอดเยี่ยม ด้วยหูฟัง Headsphones และหูฟัง…" at bounding box center [463, 283] width 229 height 20
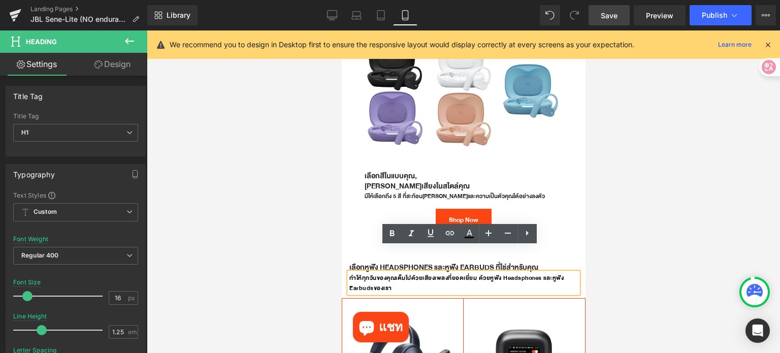
click at [523, 273] on h1 "ทำให้ทุกวันของคุณเต็มไปด้วยเสียงเพลงที่ยอดเยี่ยม ด้วยหูฟัง Headsphones และหูฟัง…" at bounding box center [463, 283] width 229 height 20
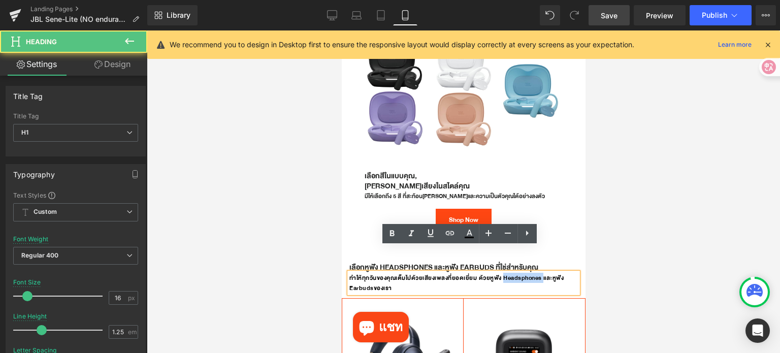
click at [523, 273] on h1 "ทำให้ทุกวันของคุณเต็มไปด้วยเสียงเพลงที่ยอดเยี่ยม ด้วยหูฟัง Headsphones และหูฟัง…" at bounding box center [463, 283] width 229 height 20
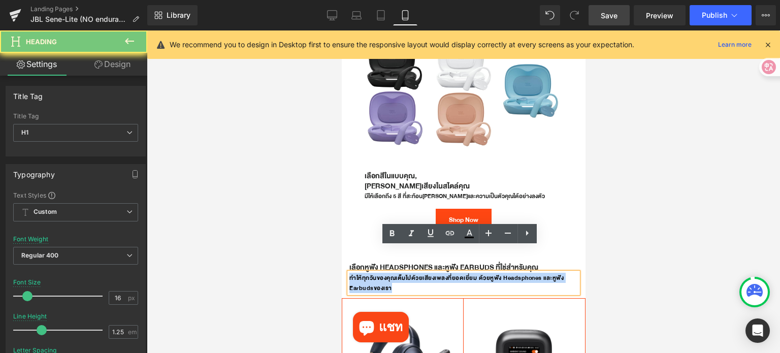
click at [523, 273] on h1 "ทำให้ทุกวันของคุณเต็มไปด้วยเสียงเพลงที่ยอดเยี่ยม ด้วยหูฟัง Headsphones และหูฟัง…" at bounding box center [463, 283] width 229 height 20
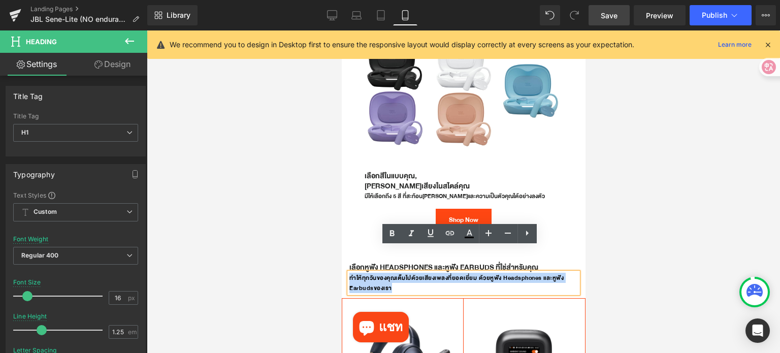
click at [523, 273] on h1 "ทำให้ทุกวันของคุณเต็มไปด้วยเสียงเพลงที่ยอดเยี่ยม ด้วยหูฟัง Headsphones และหูฟัง…" at bounding box center [463, 283] width 229 height 20
click at [522, 273] on h1 "ทำให้ทุกวันของคุณเต็มไปด้วยเสียงเพลงที่ยอดเยี่ยม ด้วยหูฟัง Headsphones และหูฟัง…" at bounding box center [463, 283] width 229 height 20
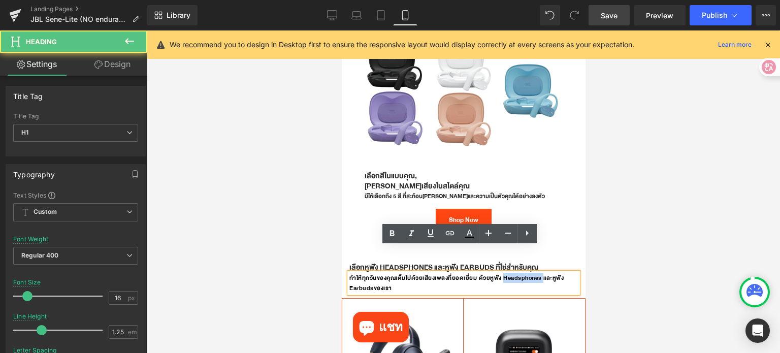
click at [522, 273] on h1 "ทำให้ทุกวันของคุณเต็มไปด้วยเสียงเพลงที่ยอดเยี่ยม ด้วยหูฟัง Headsphones และหูฟัง…" at bounding box center [463, 283] width 229 height 20
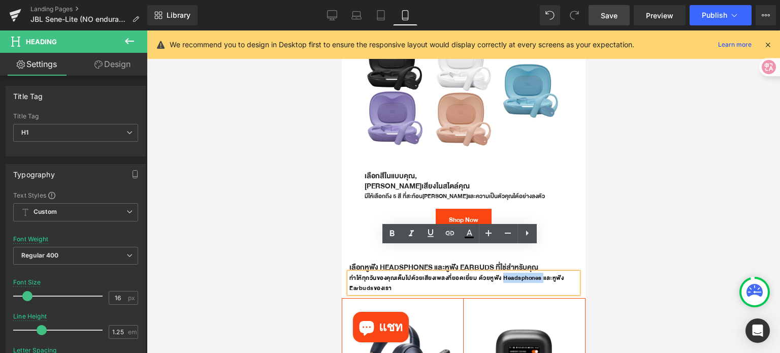
copy h1 "Headsphones"
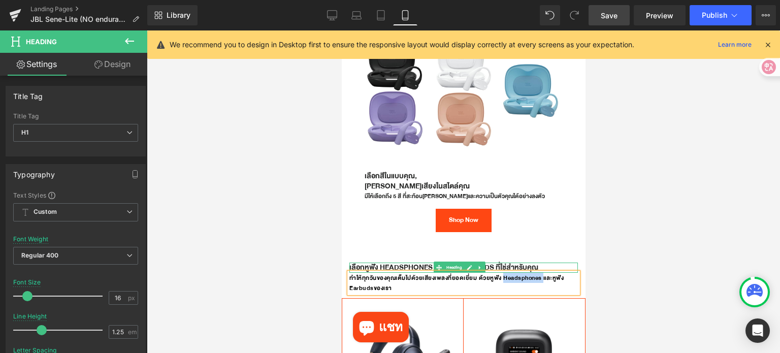
click at [403, 263] on h1 "เลือกหูฟัง Headsphones และหูฟัง Earbuds ที่ใช่สำหรับคุณ" at bounding box center [463, 268] width 229 height 10
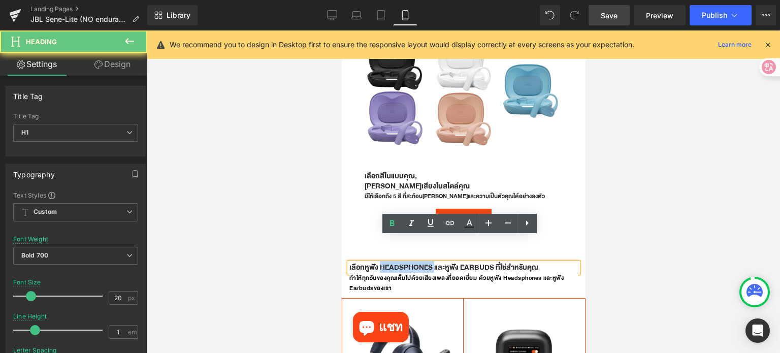
click at [403, 263] on h1 "เลือกหูฟัง Headsphones และหูฟัง Earbuds ที่ใช่สำหรับคุณ" at bounding box center [463, 268] width 229 height 10
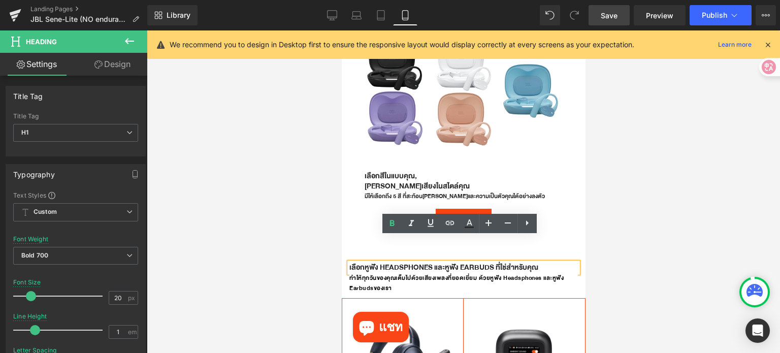
click at [411, 263] on h1 "เลือกหูฟัง Headsphones และหูฟัง Earbuds ที่ใช่สำหรับคุณ" at bounding box center [463, 268] width 229 height 10
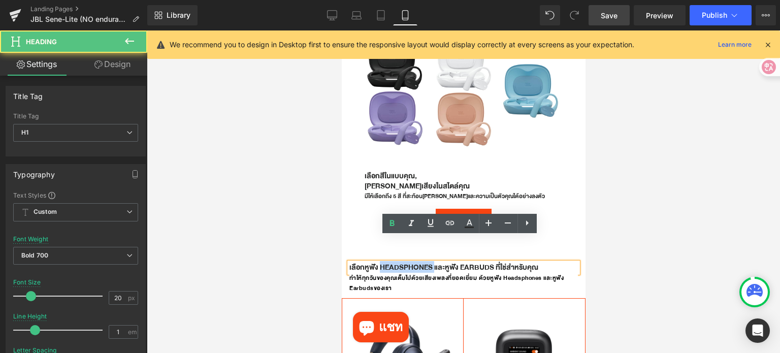
click at [411, 263] on h1 "เลือกหูฟัง Headsphones และหูฟัง Earbuds ที่ใช่สำหรับคุณ" at bounding box center [463, 268] width 229 height 10
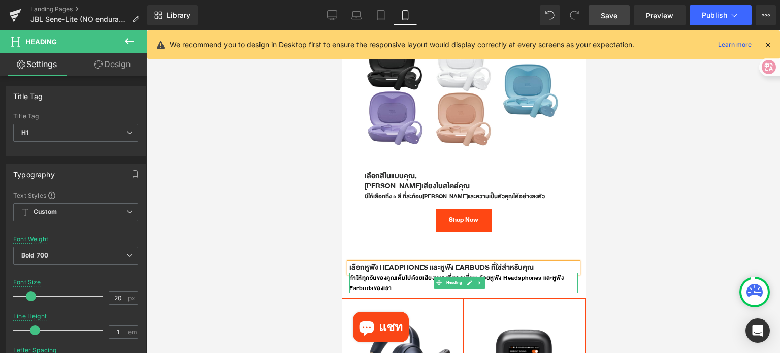
click at [520, 273] on h1 "ทำให้ทุกวันของคุณเต็มไปด้วยเสียงเพลงที่ยอดเยี่ยม ด้วยหูฟัง Headsphones และหูฟัง…" at bounding box center [463, 283] width 229 height 20
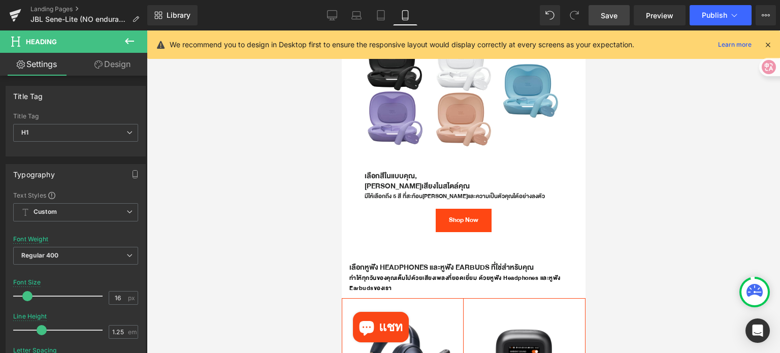
click at [671, 239] on div at bounding box center [464, 191] width 634 height 323
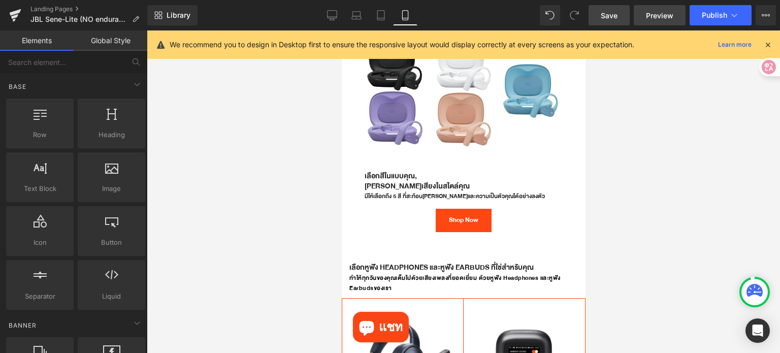
click at [651, 20] on span "Preview" at bounding box center [659, 15] width 27 height 11
click at [606, 14] on span "Save" at bounding box center [609, 15] width 17 height 11
click at [693, 249] on div at bounding box center [464, 191] width 634 height 323
click at [608, 15] on span "Save" at bounding box center [609, 15] width 17 height 11
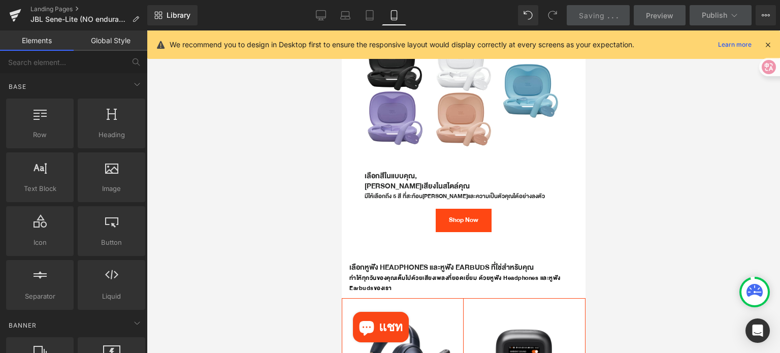
click at [684, 215] on div at bounding box center [464, 191] width 634 height 323
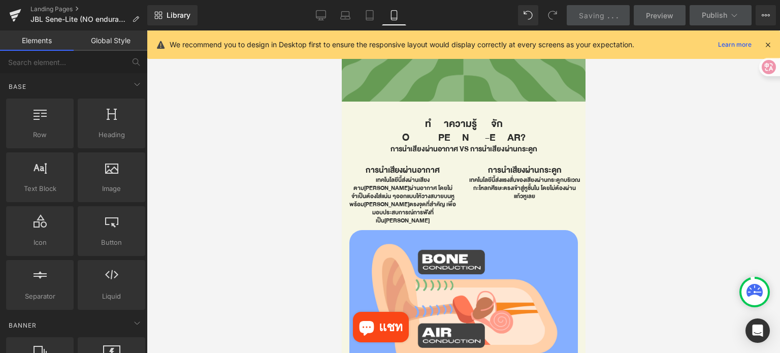
scroll to position [406, 0]
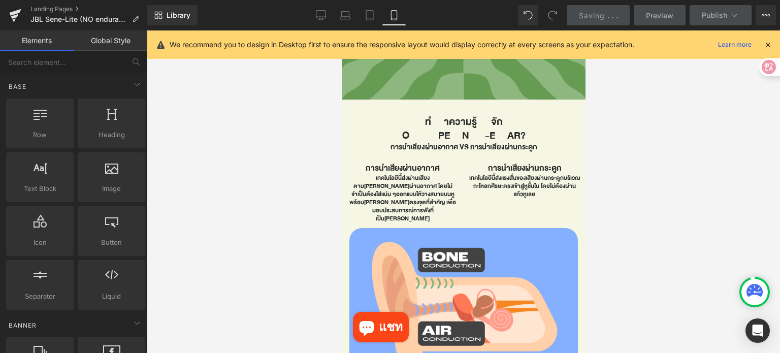
click at [691, 189] on div at bounding box center [464, 191] width 634 height 323
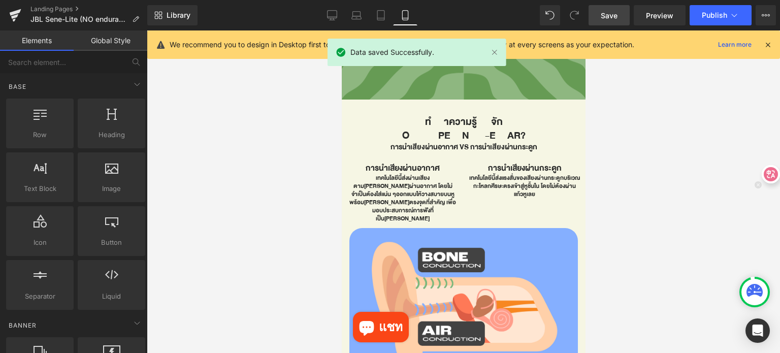
drag, startPoint x: 757, startPoint y: 67, endPoint x: 774, endPoint y: 174, distance: 108.6
click at [774, 174] on icon at bounding box center [771, 174] width 10 height 10
click at [708, 18] on span "Publish" at bounding box center [714, 15] width 25 height 8
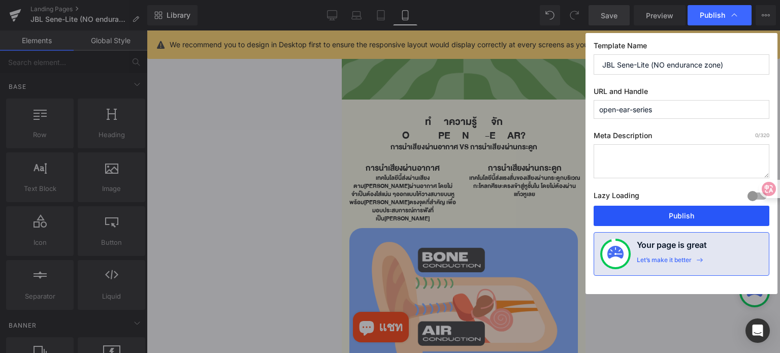
click at [679, 213] on button "Publish" at bounding box center [682, 216] width 176 height 20
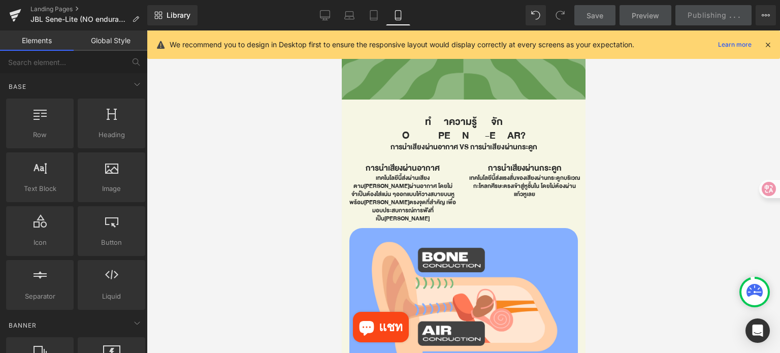
click at [679, 211] on div at bounding box center [464, 191] width 634 height 323
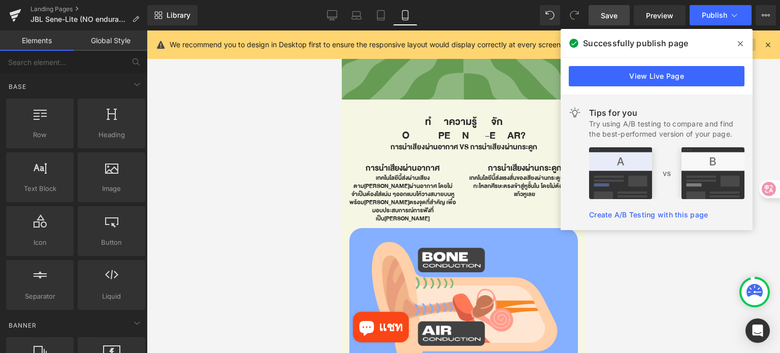
click at [742, 46] on icon at bounding box center [740, 43] width 5 height 5
